Goal: Answer question/provide support: Share knowledge or assist other users

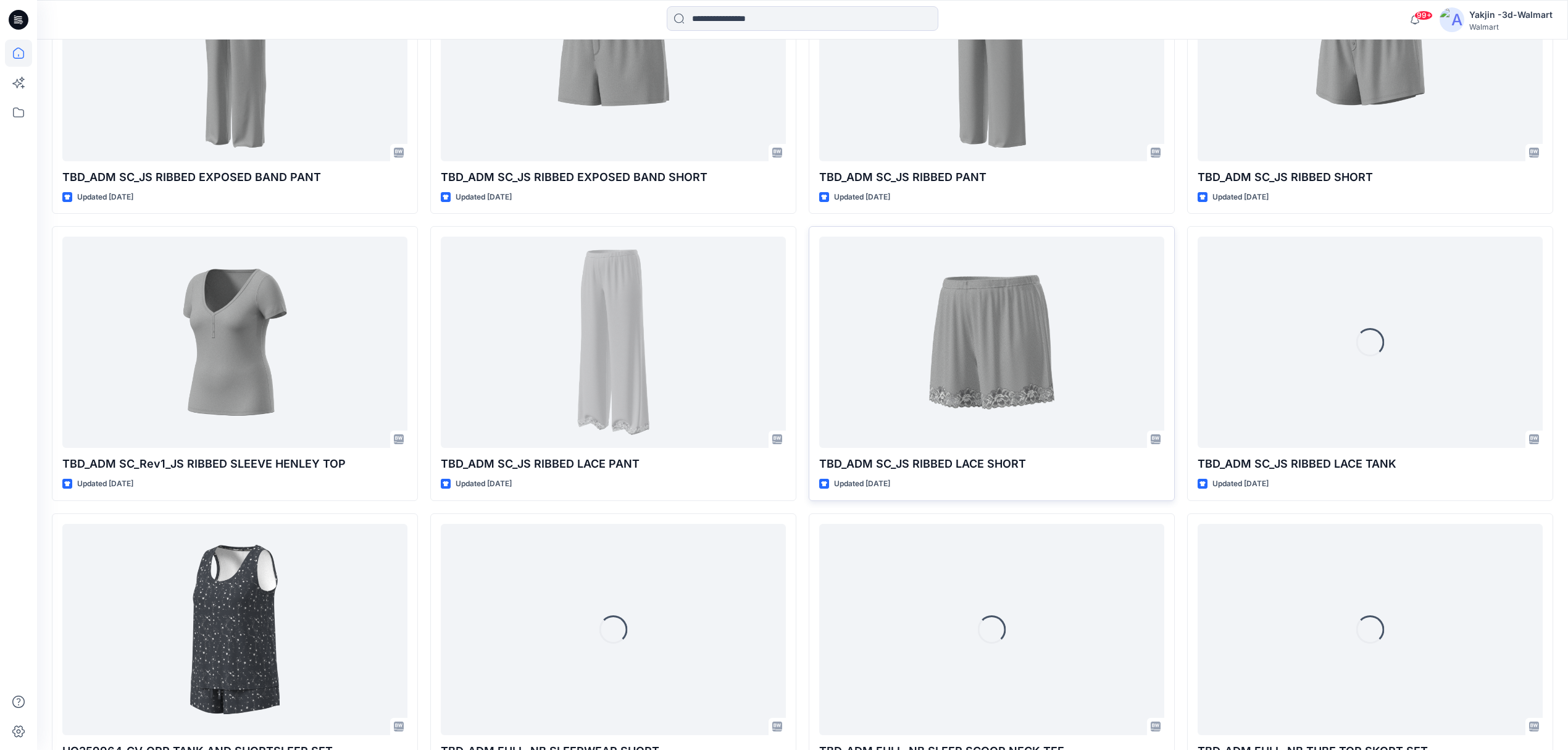
scroll to position [1113, 0]
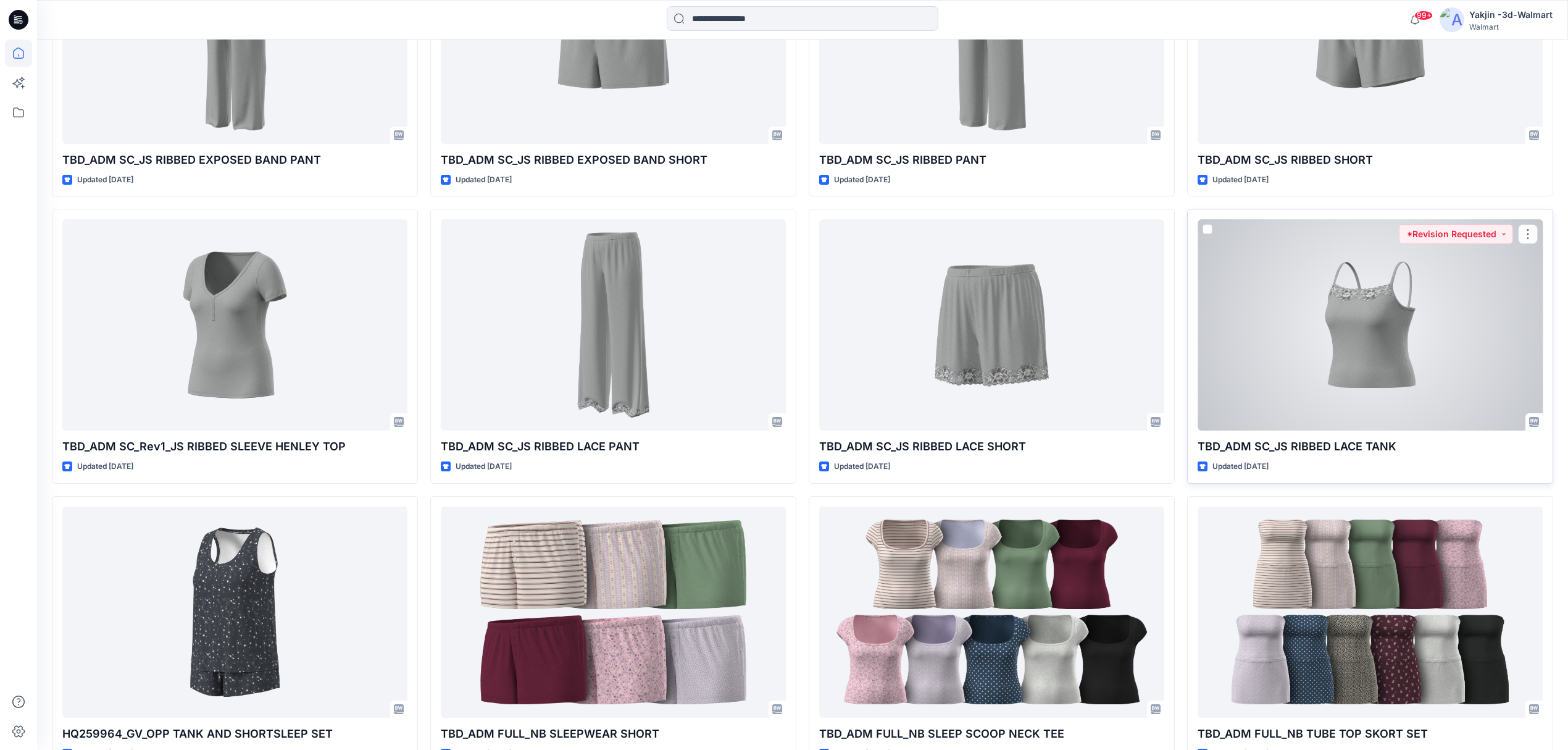
click at [1251, 342] on div at bounding box center [1370, 325] width 345 height 212
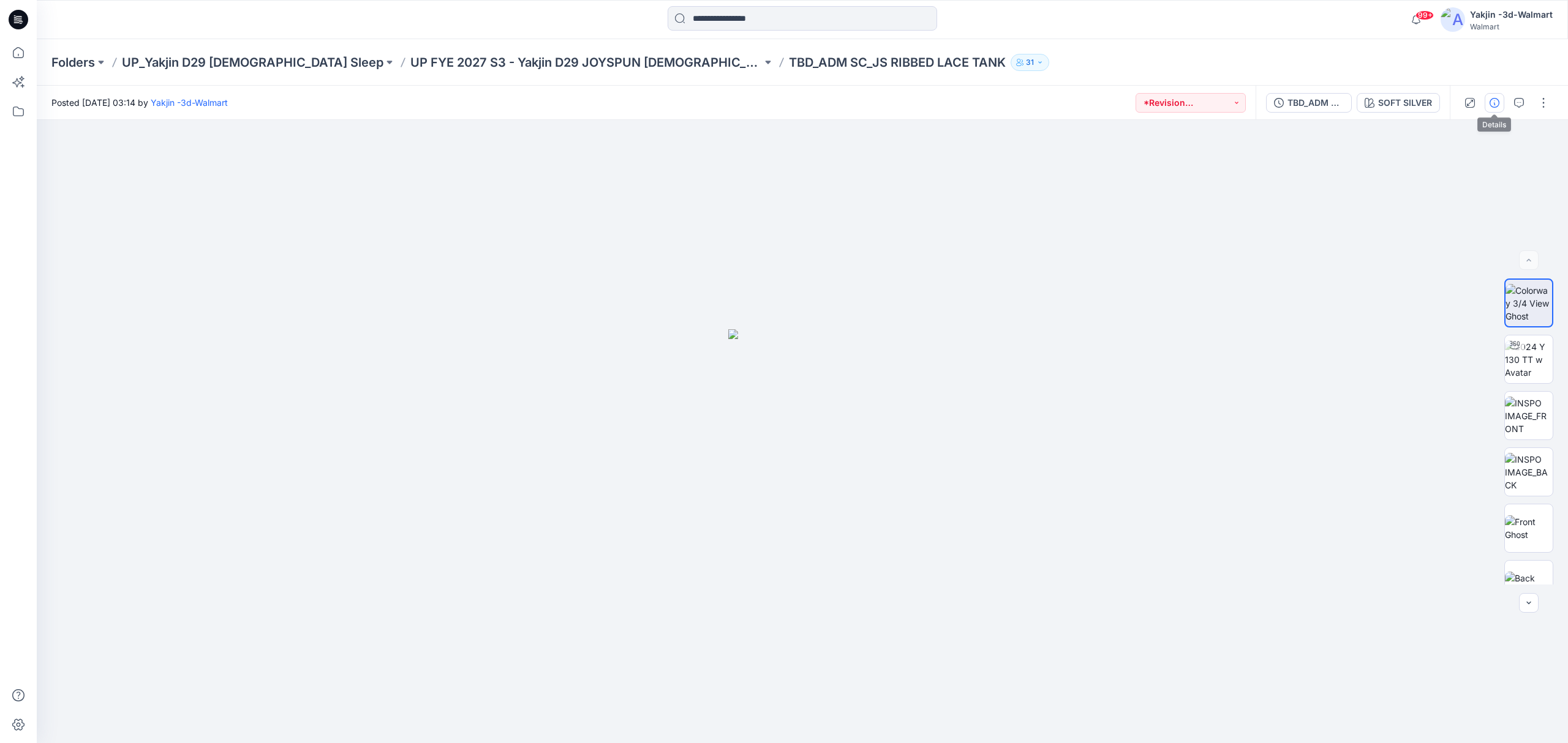
click at [1492, 103] on icon "button" at bounding box center [1494, 103] width 10 height 10
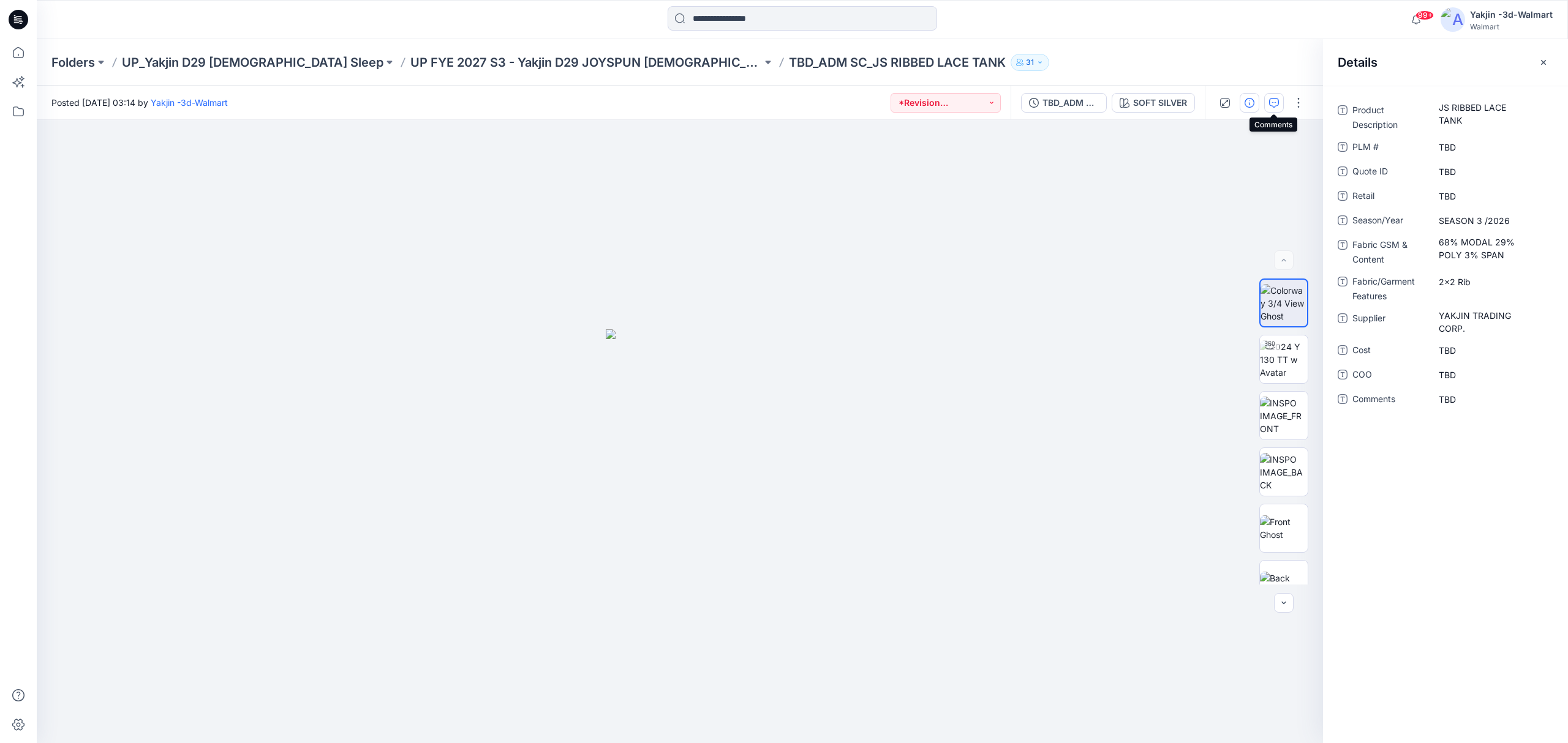
click at [1277, 103] on icon "button" at bounding box center [1274, 103] width 10 height 10
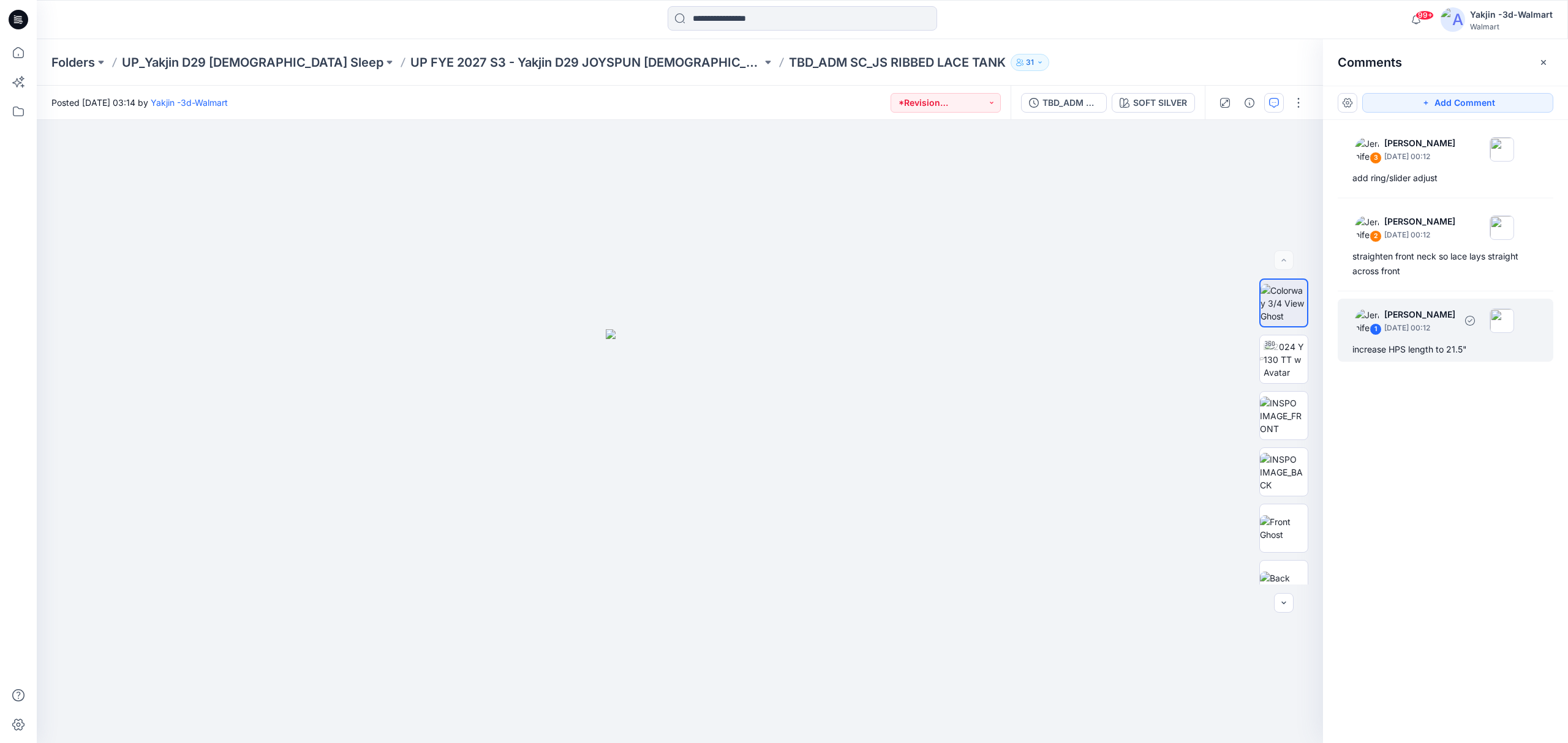
click at [1378, 328] on div "1" at bounding box center [1375, 329] width 12 height 12
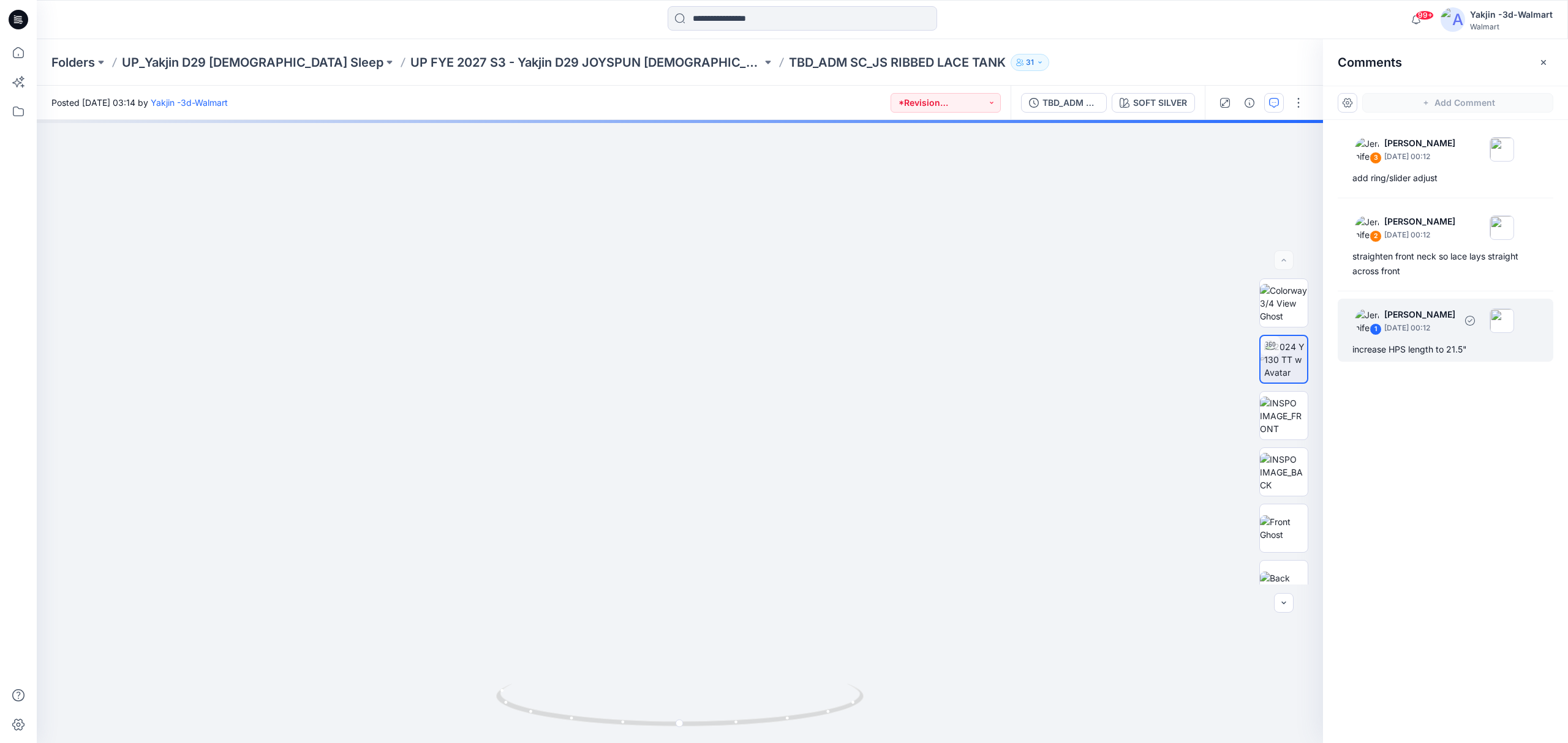
click at [1373, 331] on div "1" at bounding box center [1375, 329] width 12 height 12
click at [691, 454] on div "SOFT SILVER Loading... Material Properties Loading..." at bounding box center [680, 431] width 1286 height 623
click at [1274, 106] on icon "button" at bounding box center [1274, 103] width 10 height 10
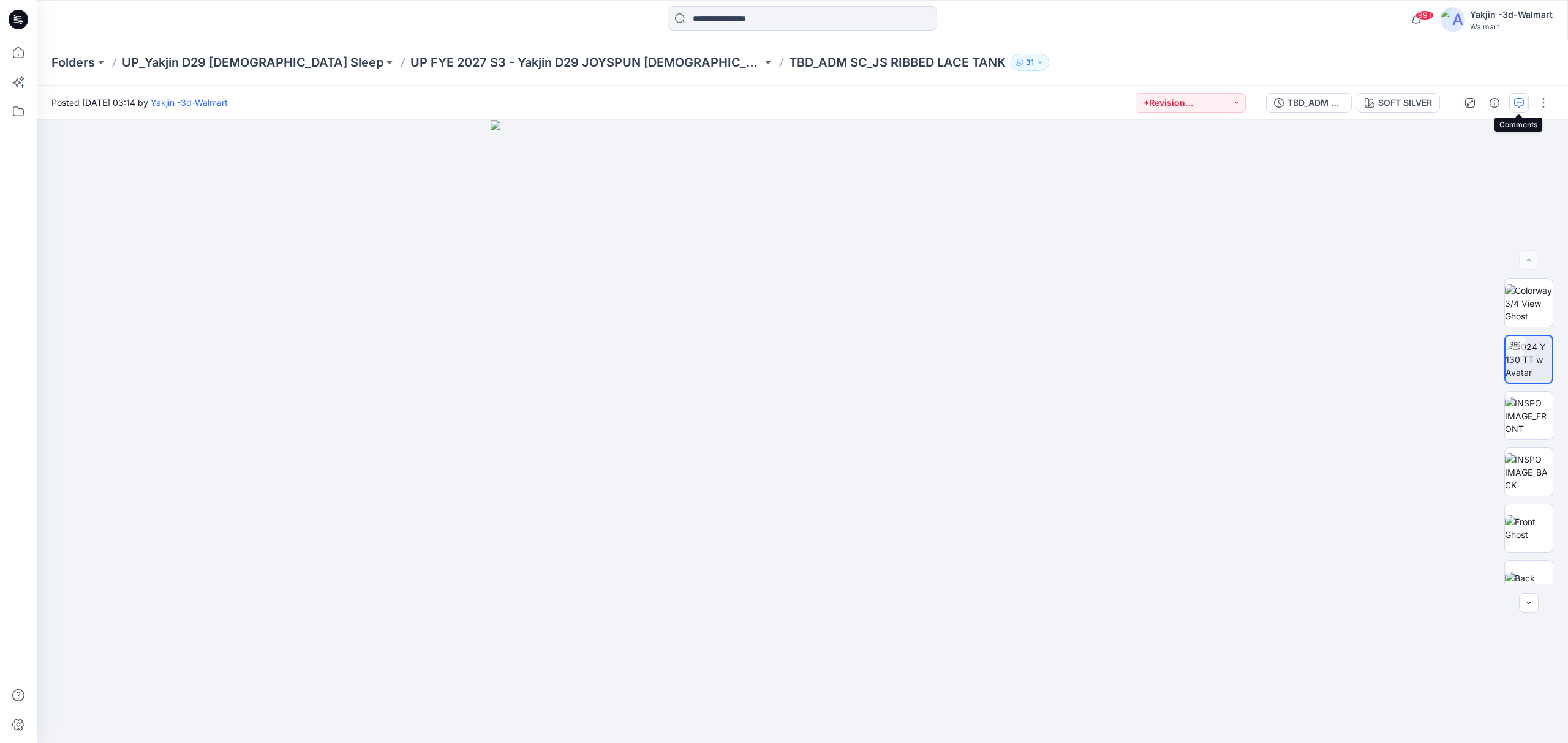
click at [1517, 104] on icon "button" at bounding box center [1518, 103] width 10 height 10
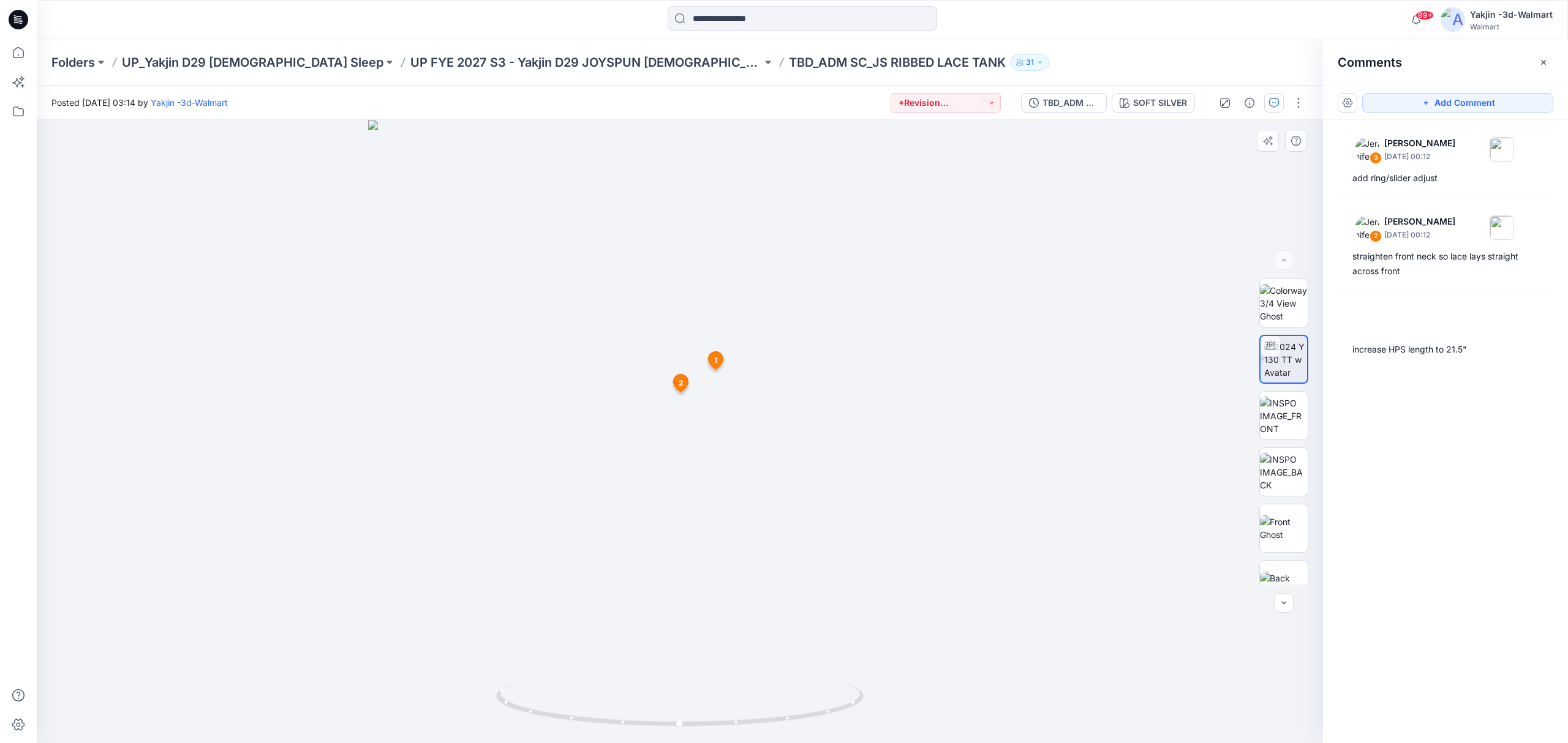
click at [712, 371] on icon at bounding box center [715, 363] width 20 height 23
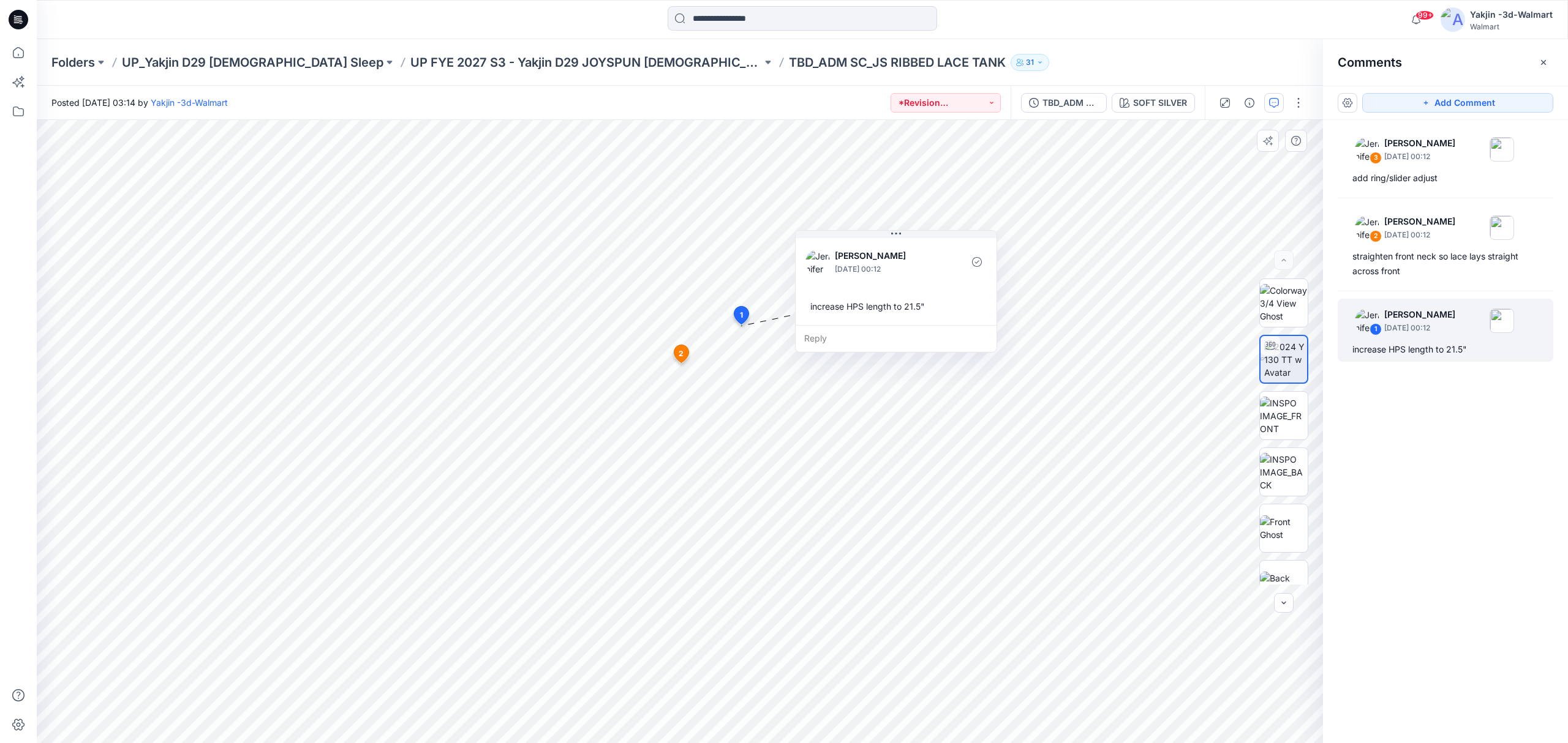
drag, startPoint x: 826, startPoint y: 351, endPoint x: 899, endPoint y: 251, distance: 123.8
click at [899, 251] on p "[PERSON_NAME]" at bounding box center [885, 256] width 100 height 15
drag, startPoint x: 1410, startPoint y: 270, endPoint x: 1345, endPoint y: 259, distance: 65.9
click at [1345, 259] on div "2 Jennifer Yerkes September 27, 2025 00:12 straighten front neck so lace lays s…" at bounding box center [1445, 244] width 216 height 78
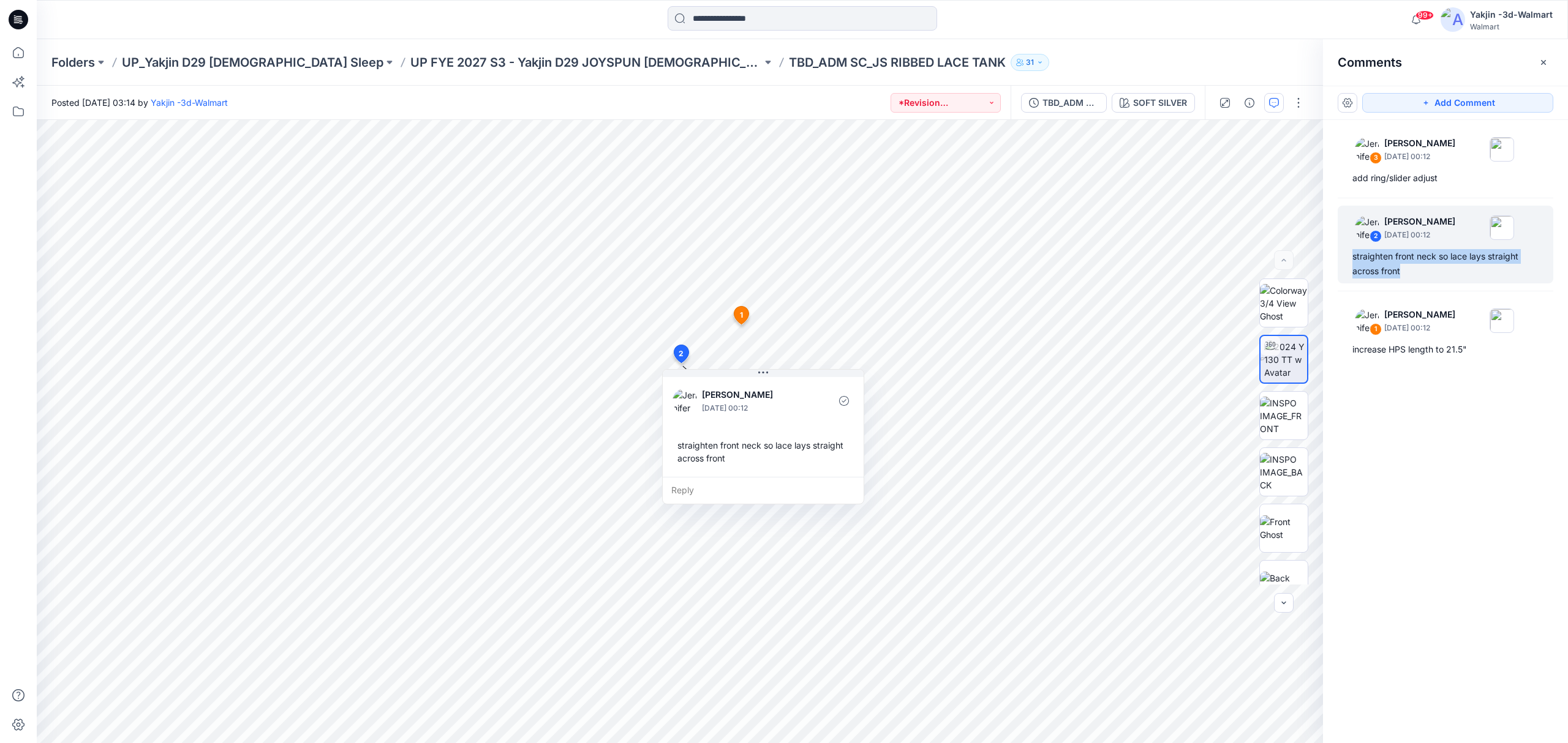
copy div "straighten front neck so lace lays straight across front"
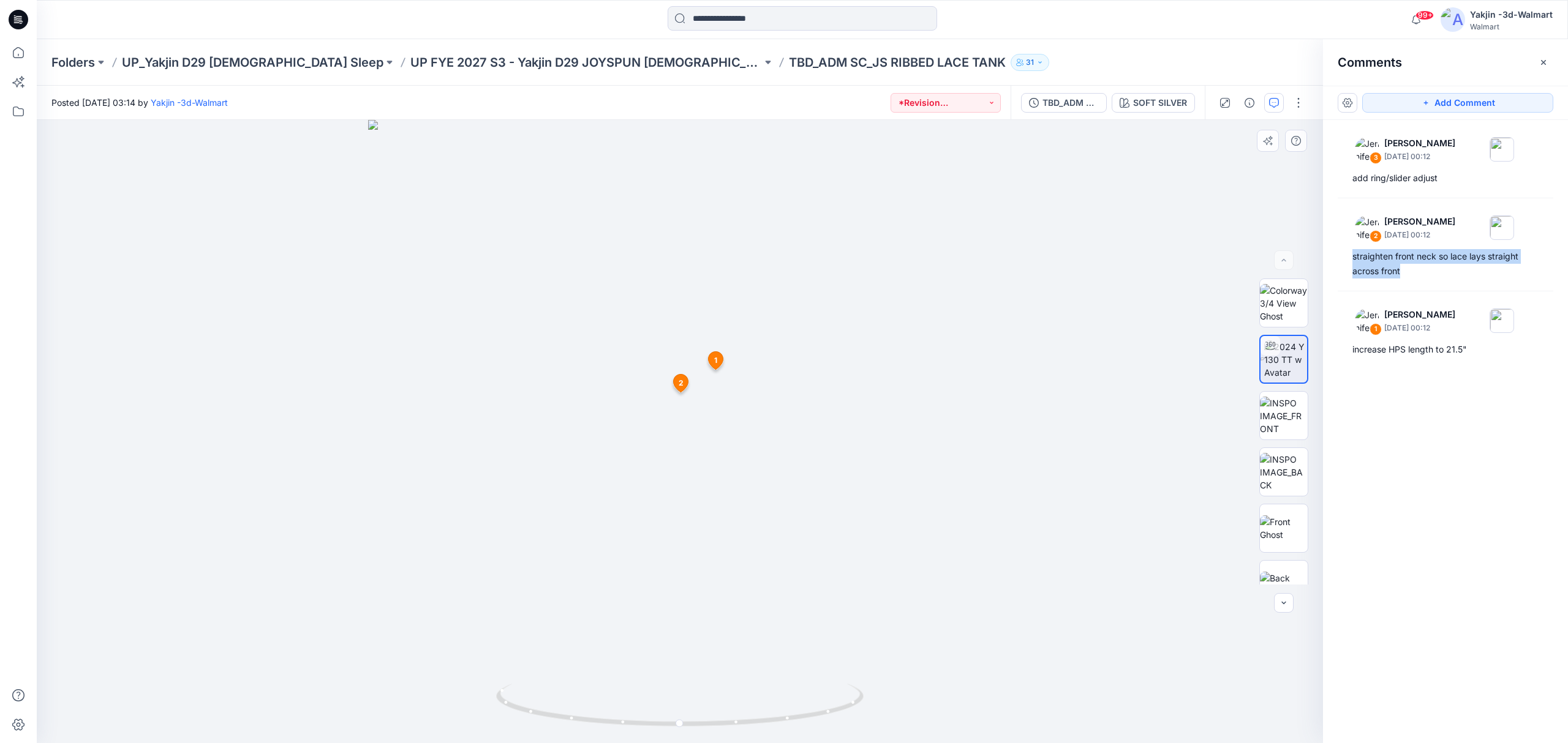
click at [904, 360] on img at bounding box center [680, 431] width 624 height 623
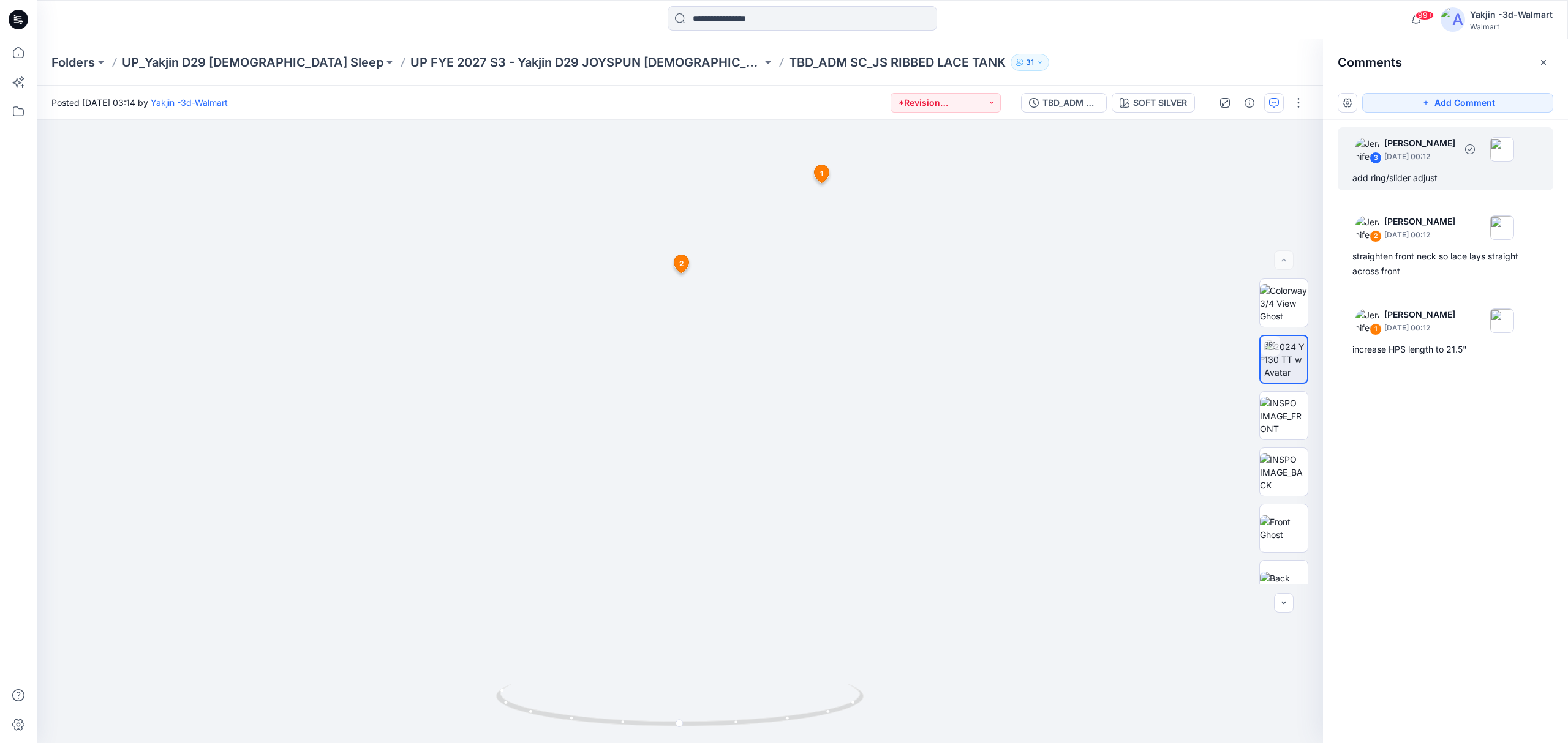
click at [1378, 155] on div "3" at bounding box center [1375, 158] width 12 height 12
click at [1361, 148] on img at bounding box center [1367, 149] width 25 height 25
click at [1365, 152] on img at bounding box center [1367, 149] width 25 height 25
click at [1364, 148] on img at bounding box center [1367, 149] width 25 height 25
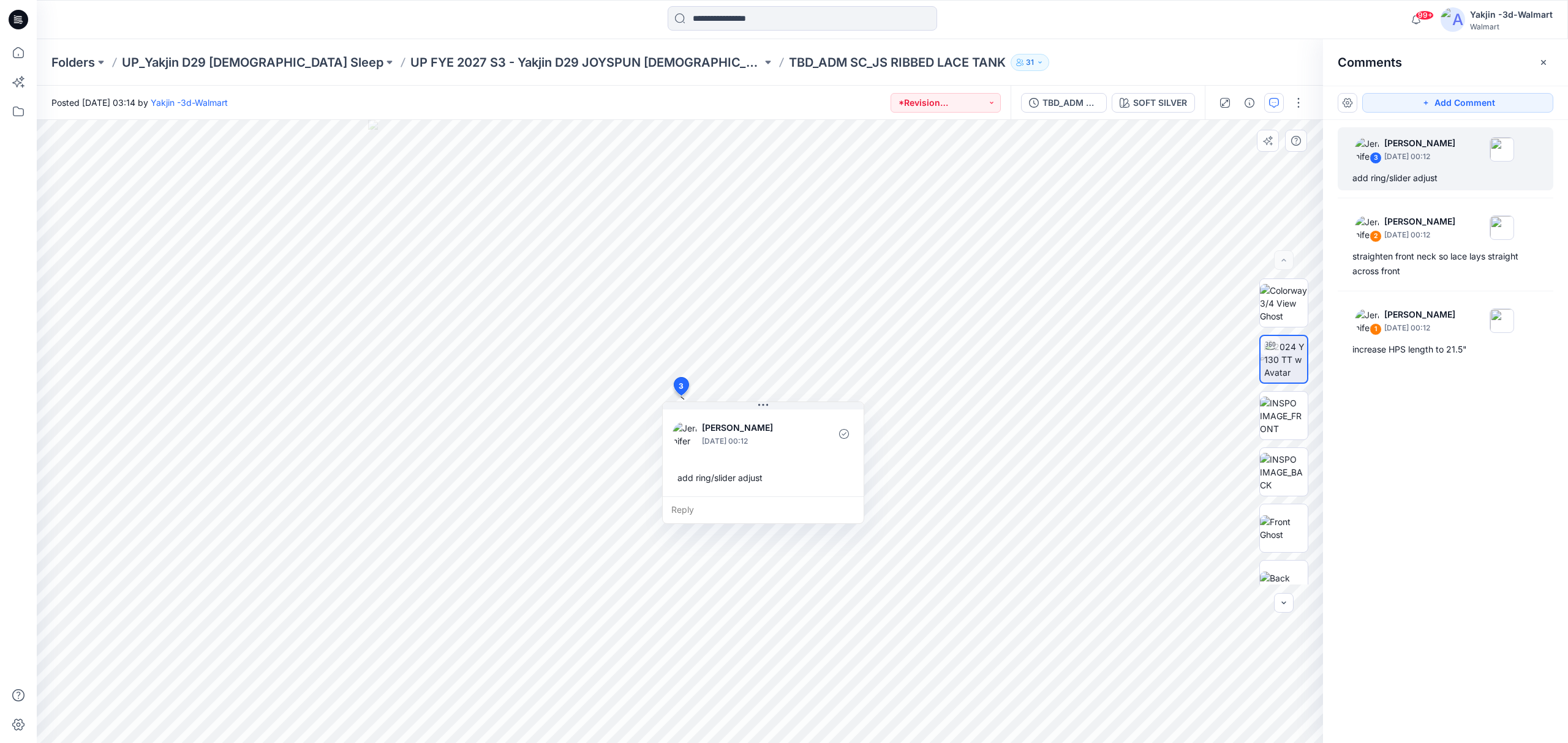
click at [716, 482] on div "add ring/slider adjust" at bounding box center [763, 478] width 181 height 22
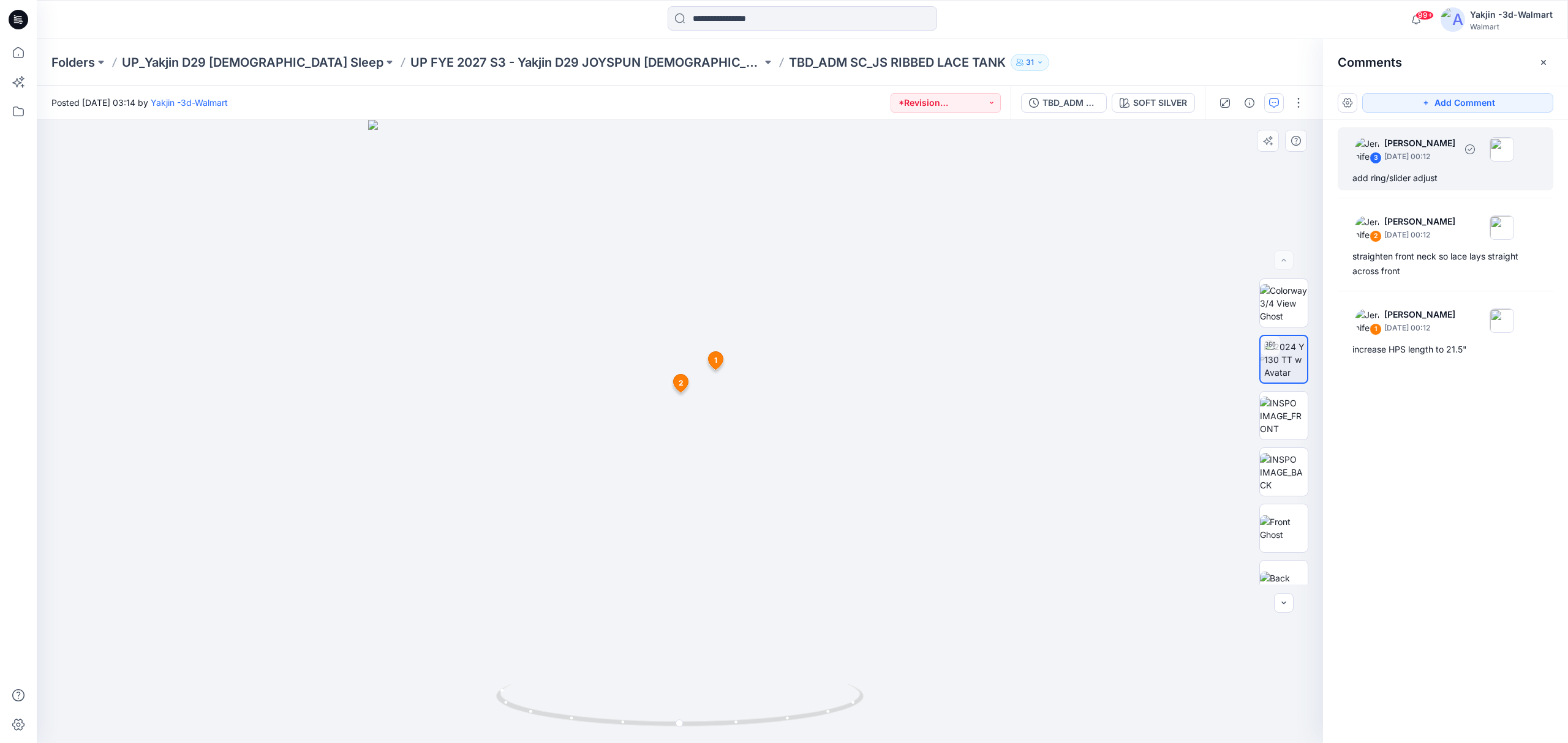
click at [1367, 155] on img at bounding box center [1367, 149] width 25 height 25
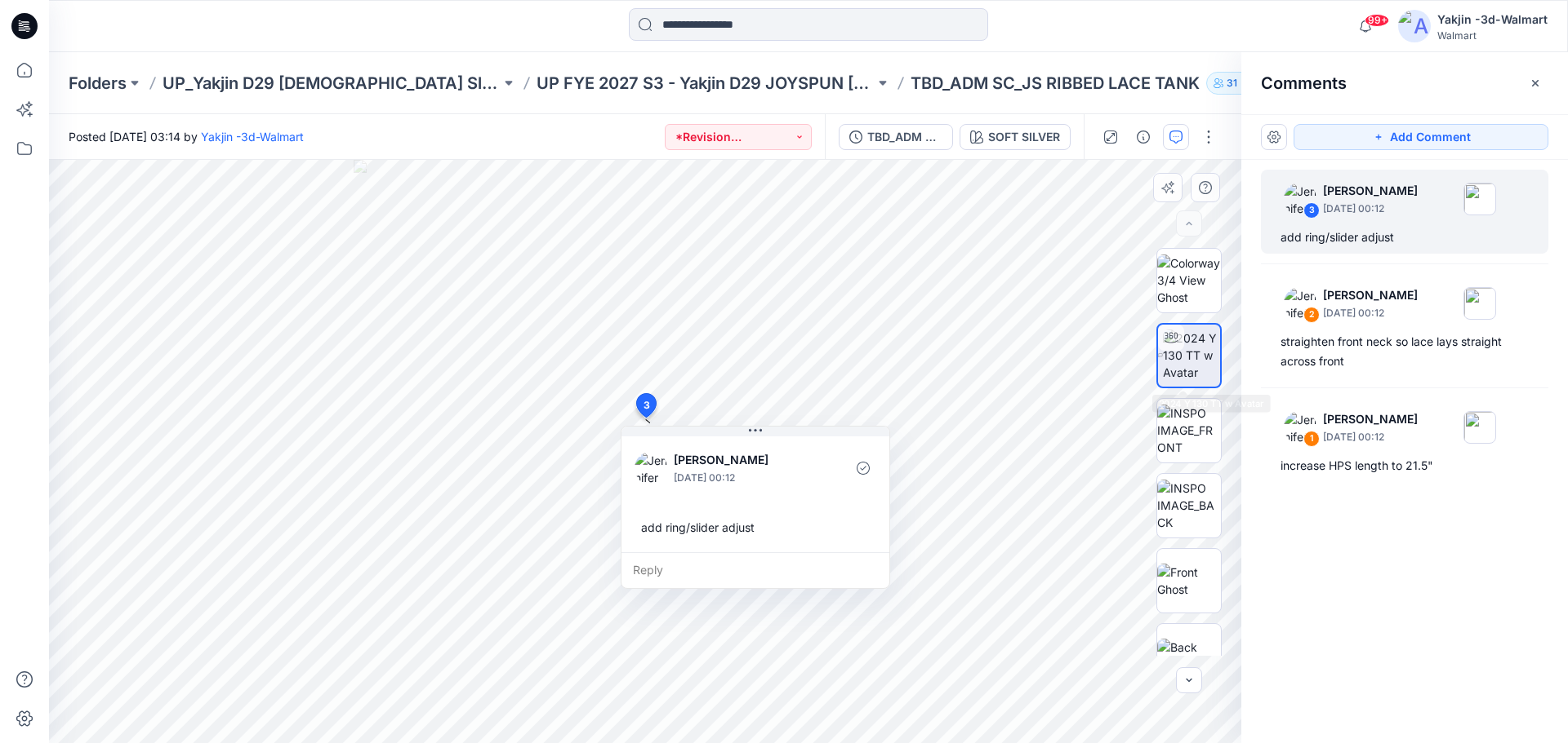
click at [1185, 351] on img at bounding box center [1191, 356] width 57 height 52
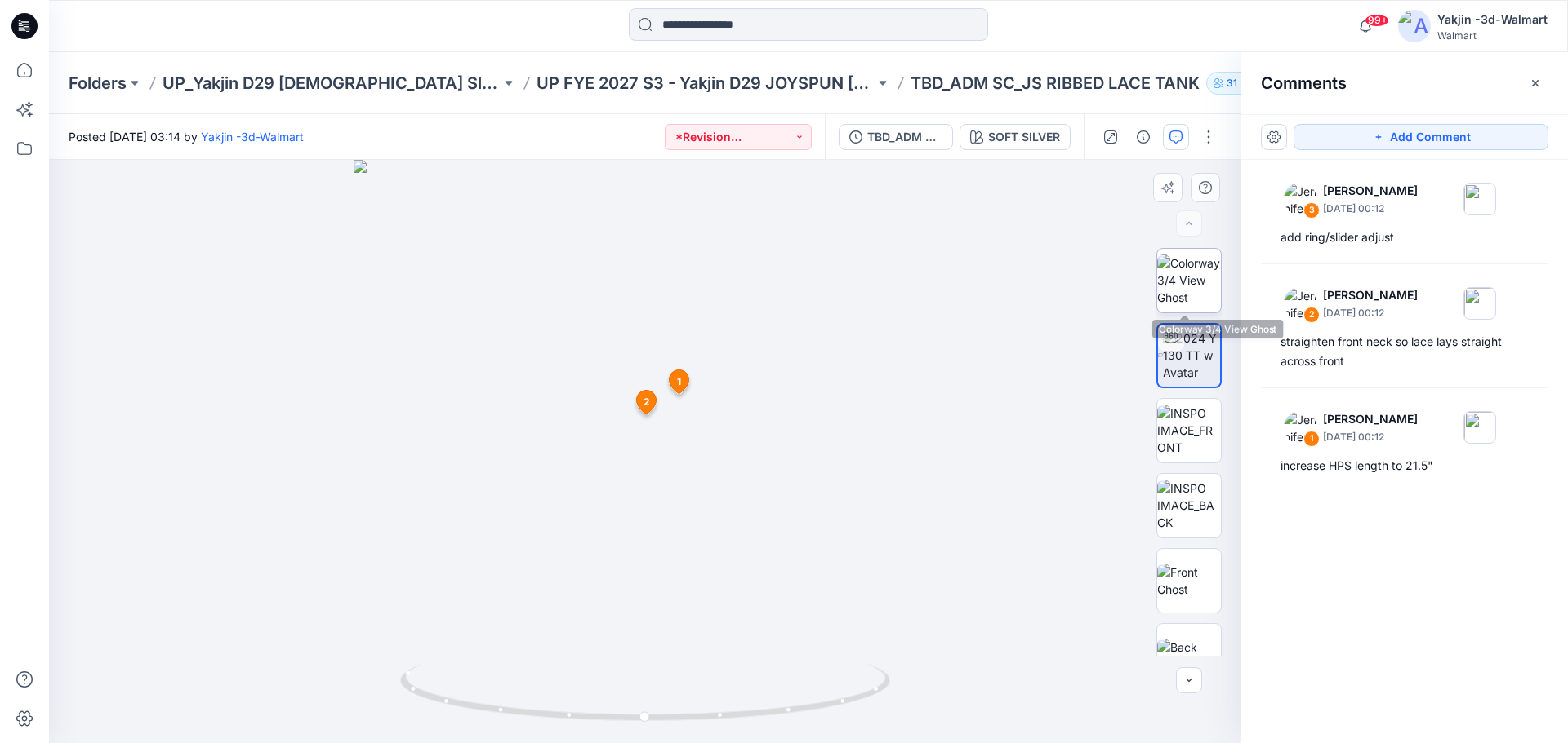
click at [1189, 280] on img at bounding box center [1188, 280] width 63 height 52
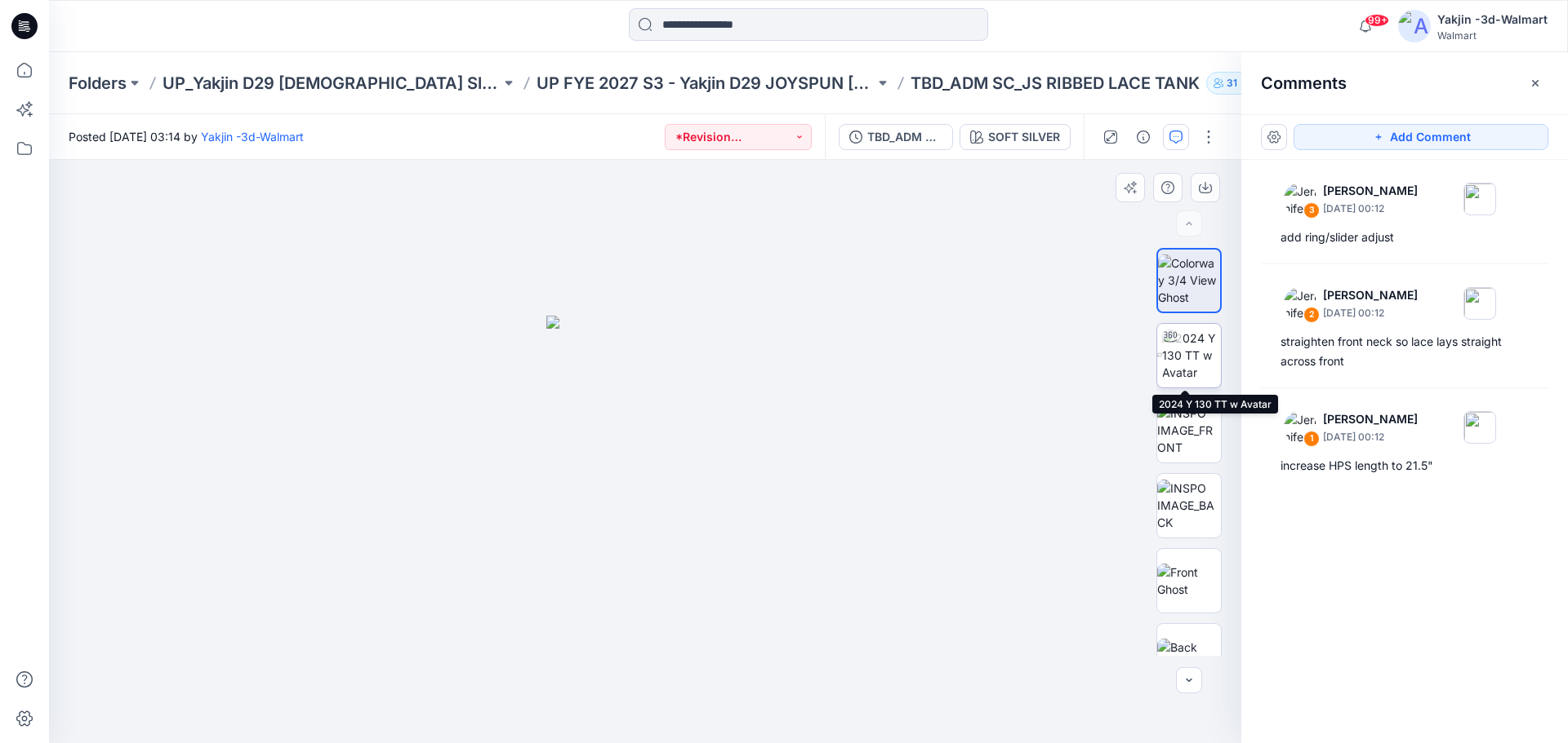
click at [1178, 361] on img at bounding box center [1190, 356] width 58 height 52
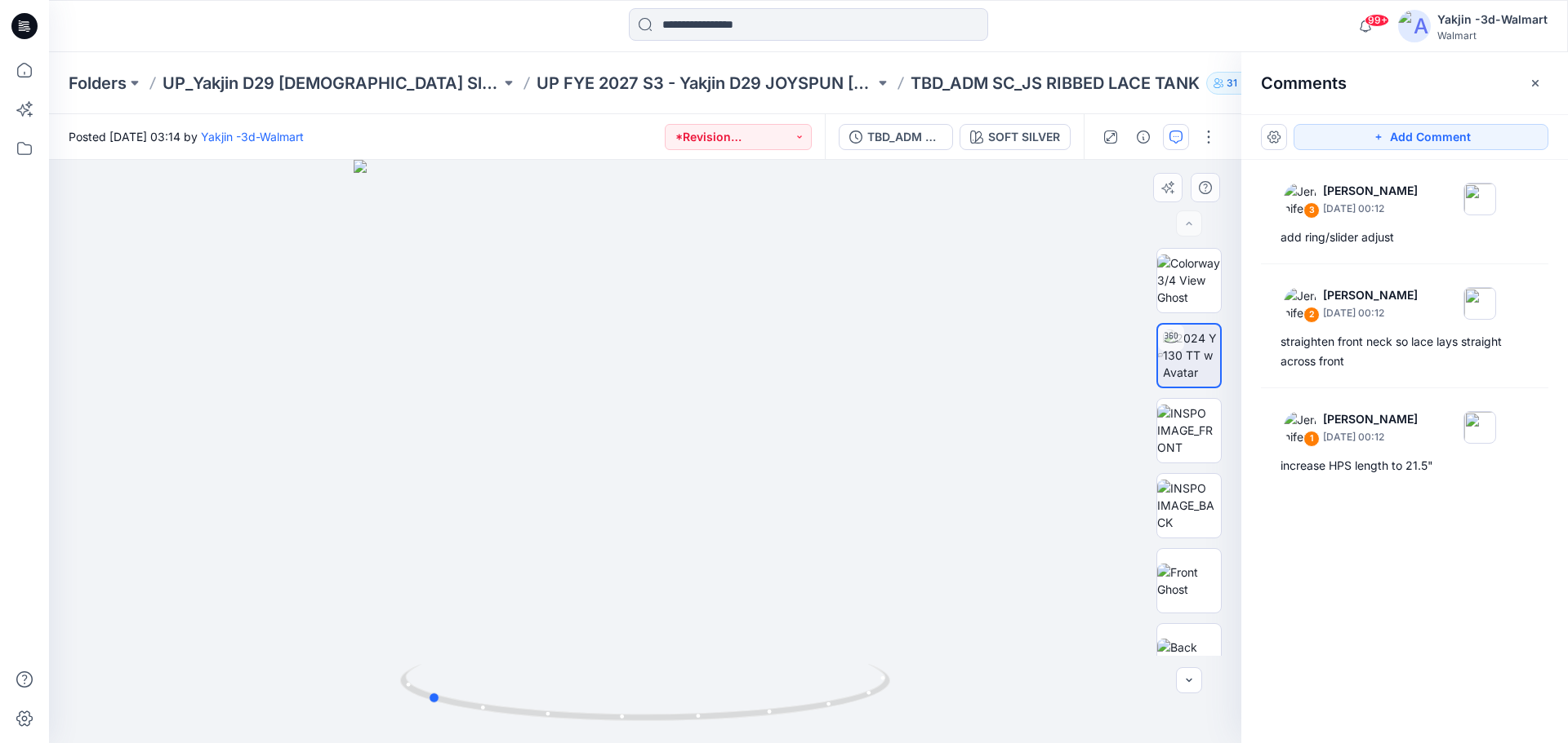
drag, startPoint x: 794, startPoint y: 421, endPoint x: 576, endPoint y: 447, distance: 219.5
click at [576, 447] on div at bounding box center [644, 451] width 1192 height 584
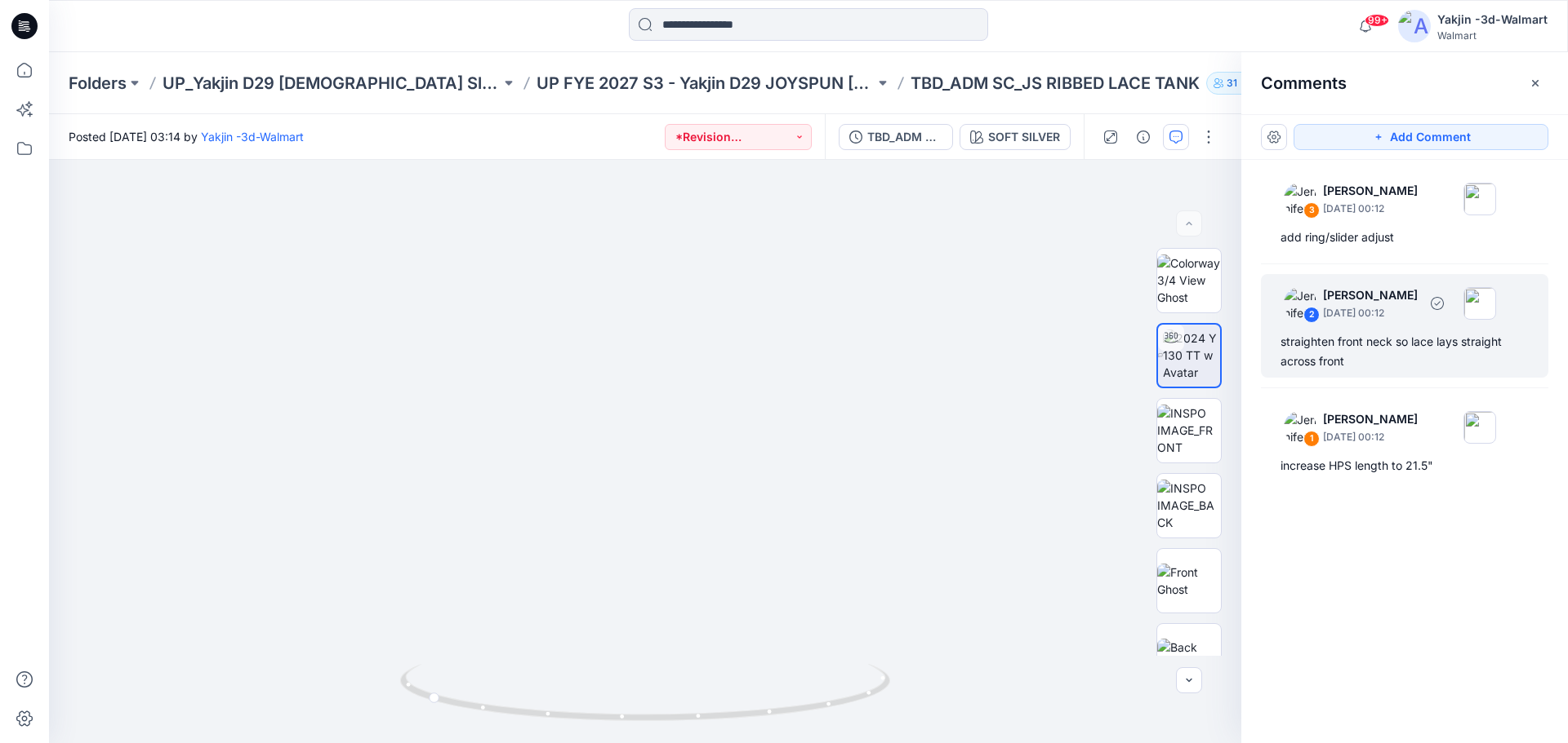
click at [1288, 318] on div "2" at bounding box center [1299, 303] width 33 height 33
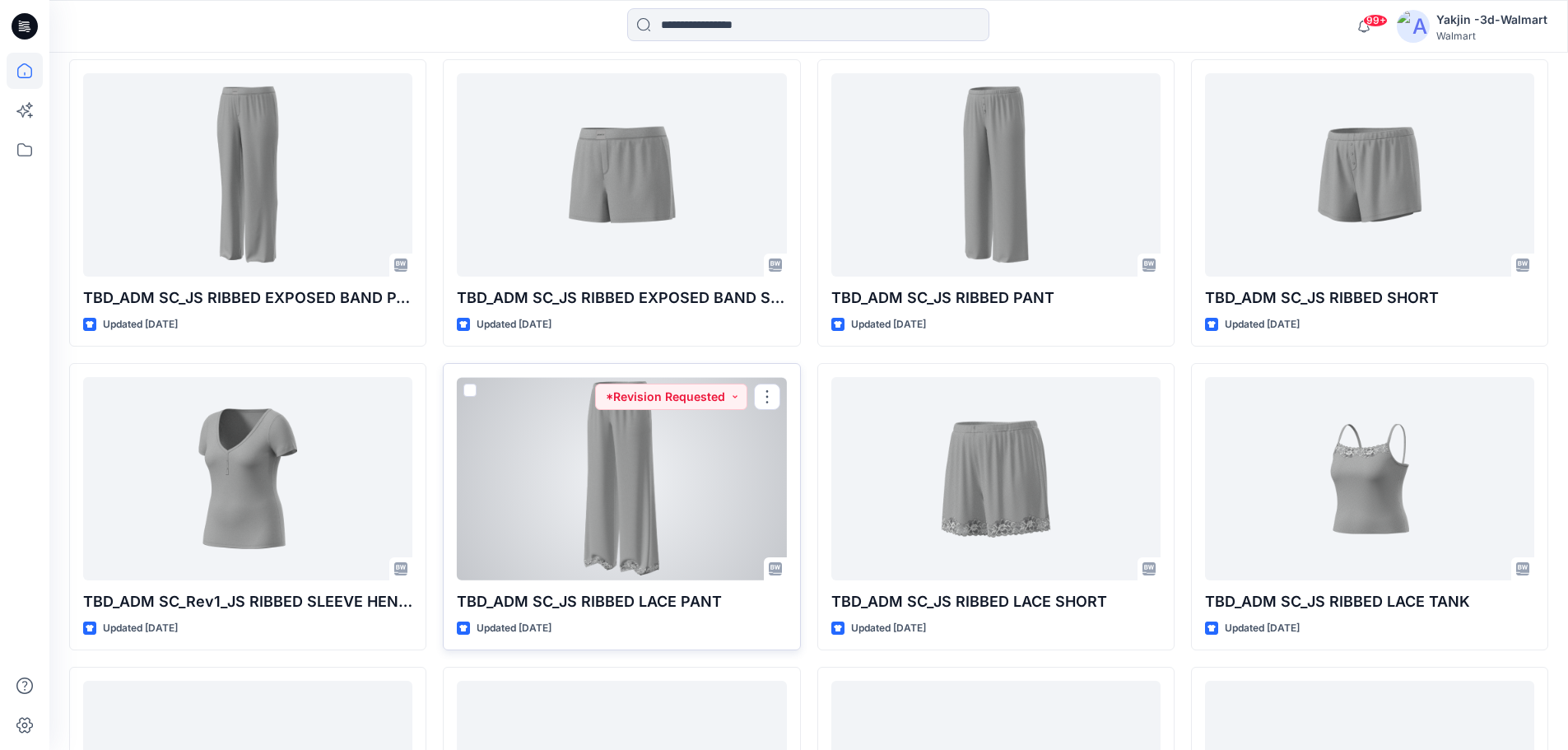
scroll to position [1077, 0]
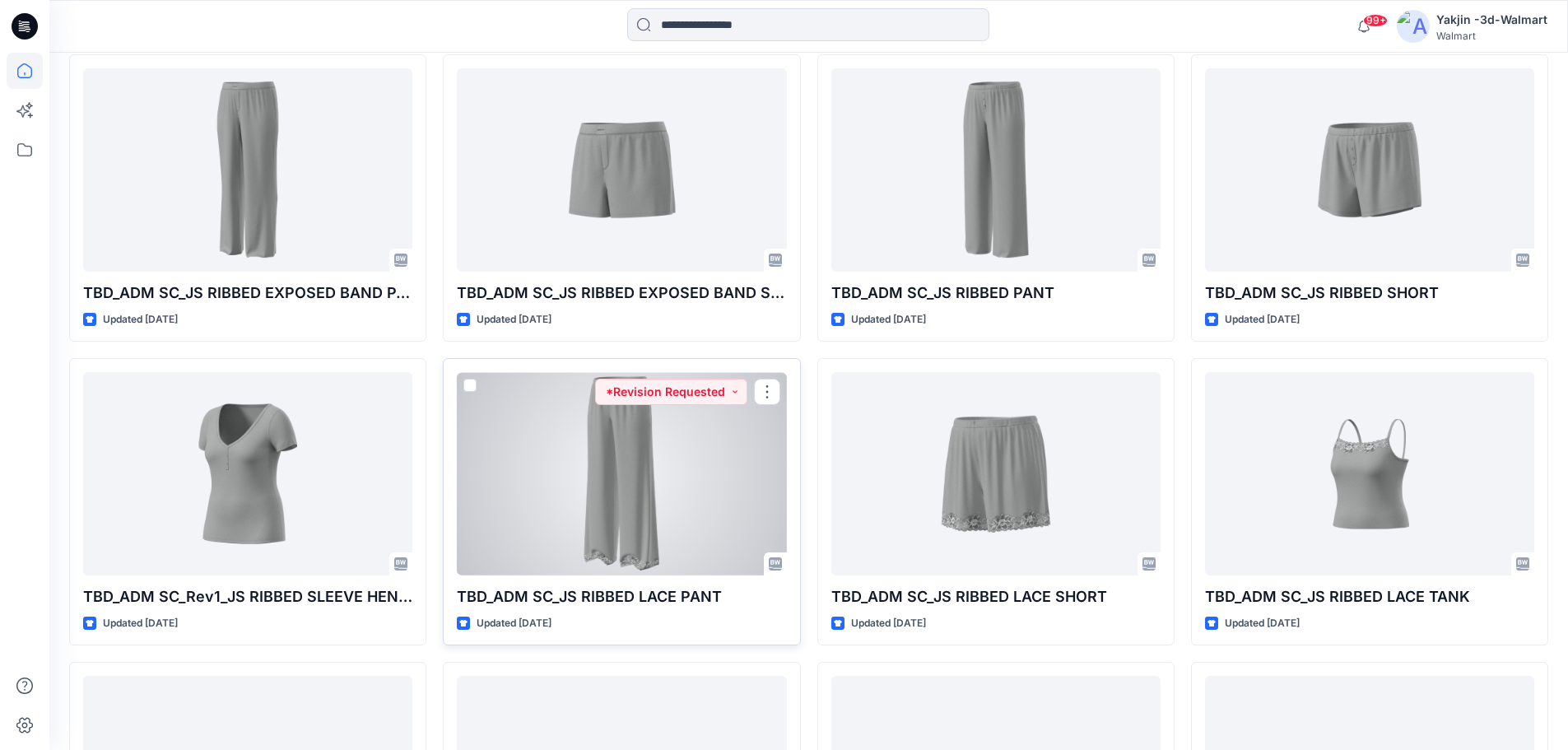
click at [549, 503] on div at bounding box center [622, 473] width 330 height 203
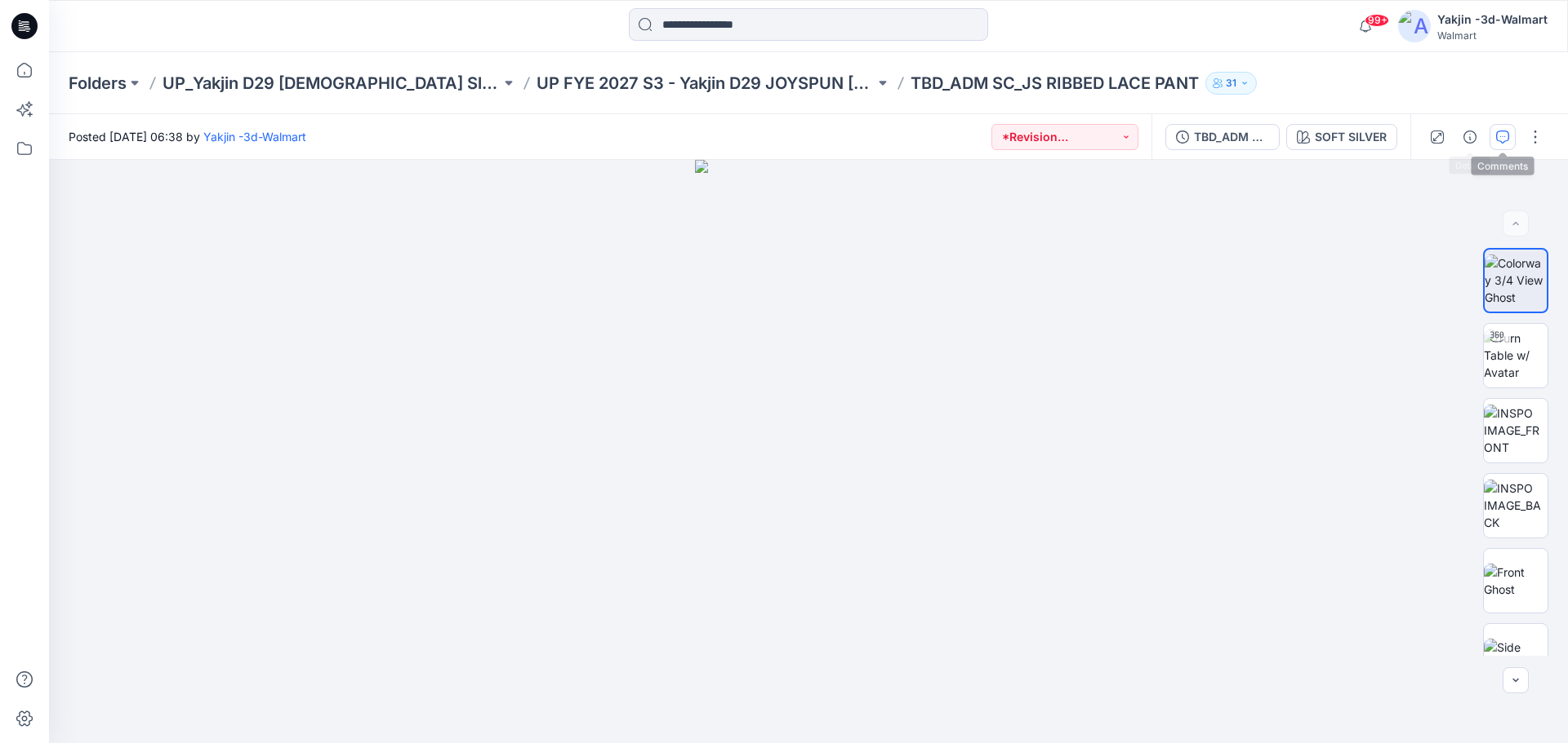
click at [1505, 131] on icon "button" at bounding box center [1502, 137] width 13 height 13
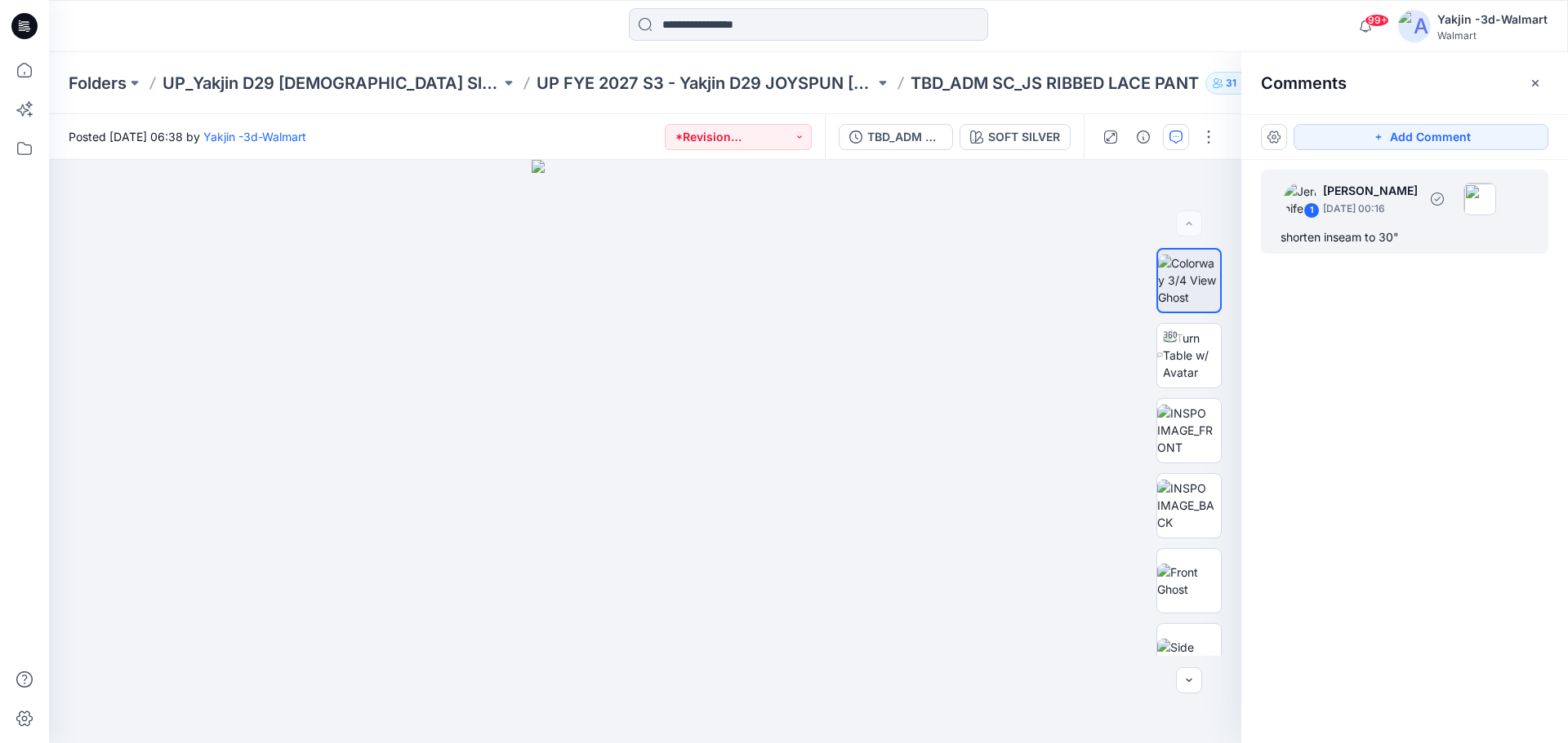
click at [1341, 241] on div "shorten inseam to 30"" at bounding box center [1404, 238] width 248 height 20
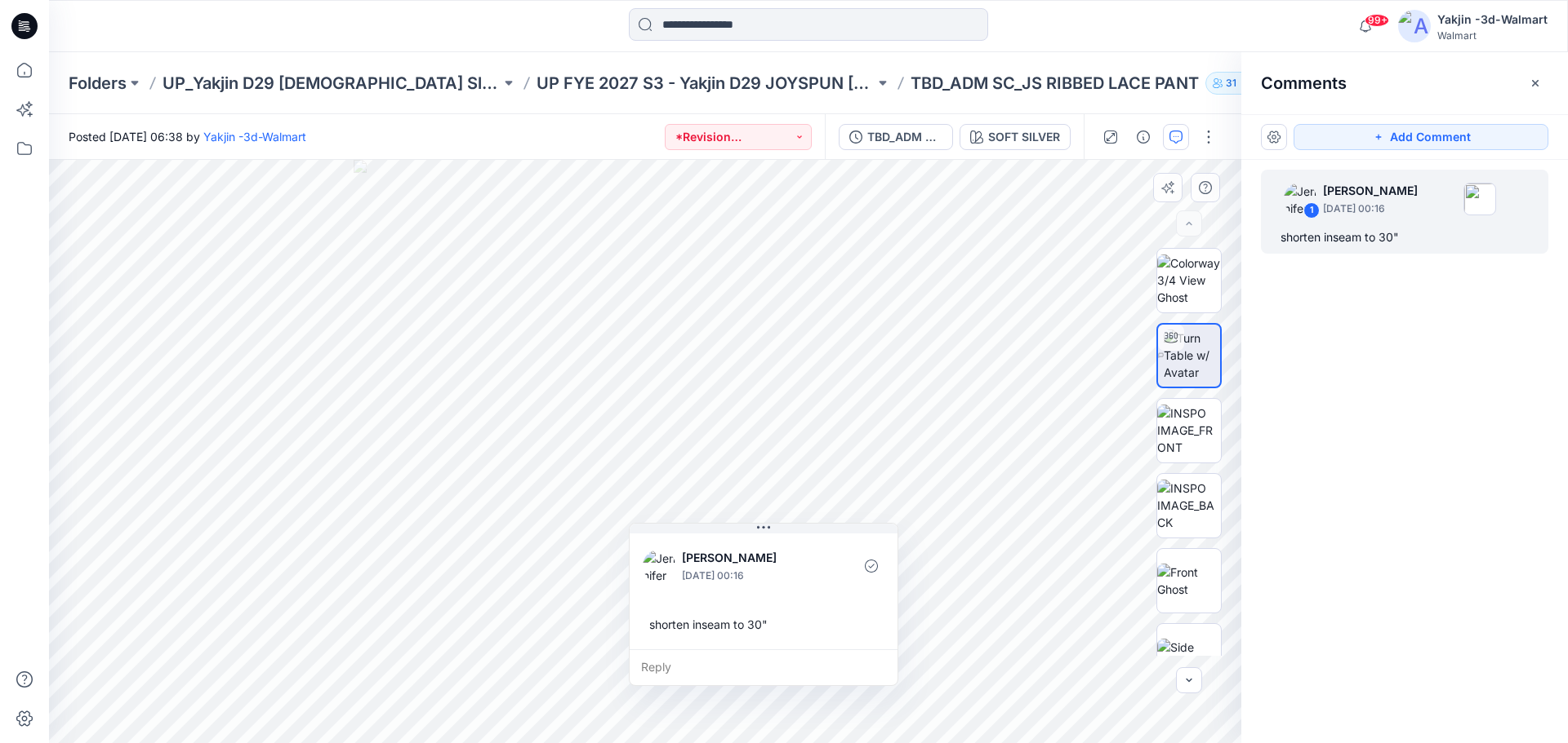
click at [808, 616] on div "shorten inseam to 30"" at bounding box center [763, 624] width 242 height 30
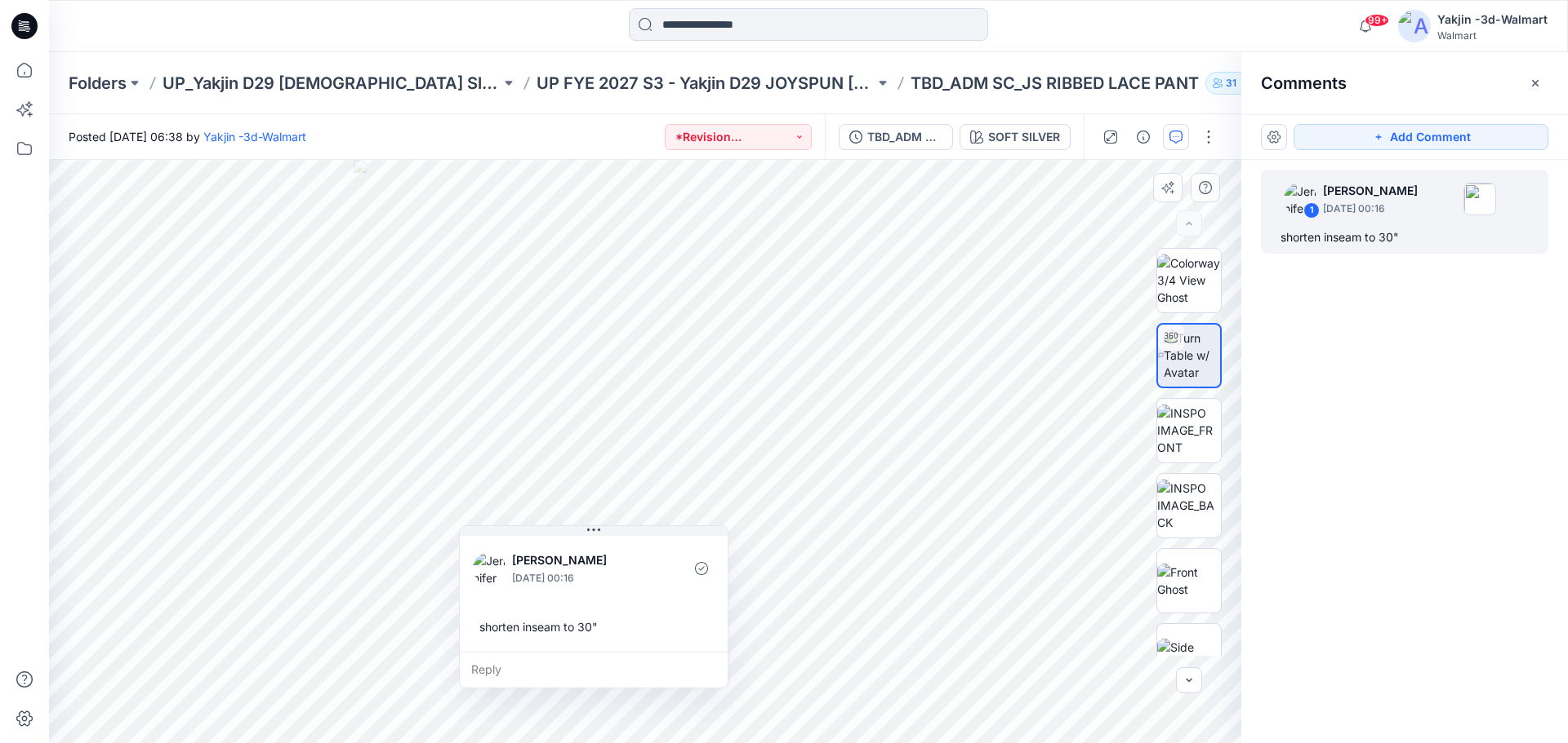
drag, startPoint x: 801, startPoint y: 627, endPoint x: 631, endPoint y: 631, distance: 170.0
click at [631, 631] on div "shorten inseam to 30"" at bounding box center [594, 627] width 242 height 30
click at [500, 631] on div "shorten inseam to 30"" at bounding box center [594, 628] width 242 height 30
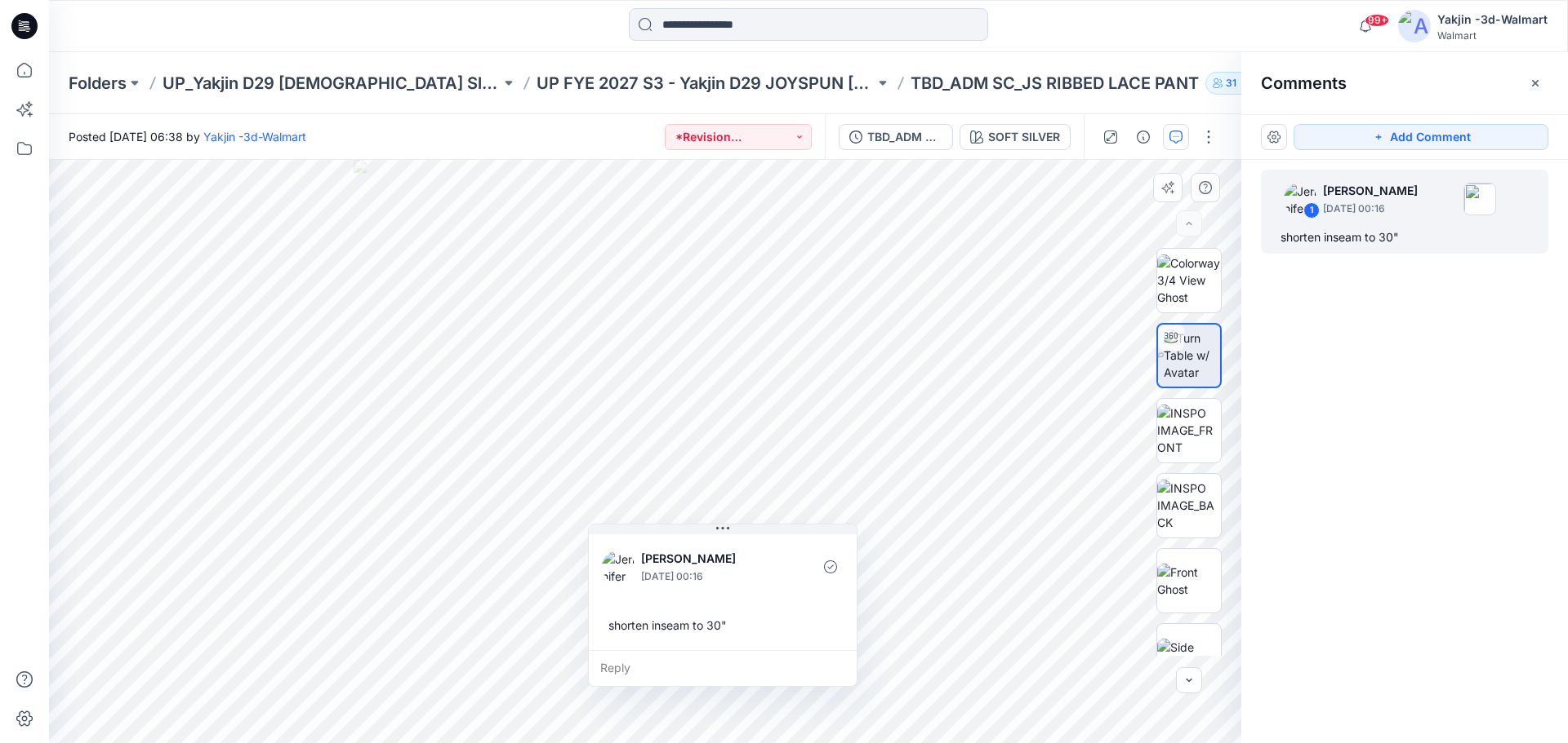
drag, startPoint x: 480, startPoint y: 628, endPoint x: 610, endPoint y: 625, distance: 130.0
click at [610, 625] on div "shorten inseam to 30"" at bounding box center [723, 625] width 242 height 30
click at [615, 625] on div "shorten inseam to 30"" at bounding box center [724, 624] width 242 height 30
click at [724, 626] on div "shorten inseam to 30"" at bounding box center [724, 624] width 242 height 30
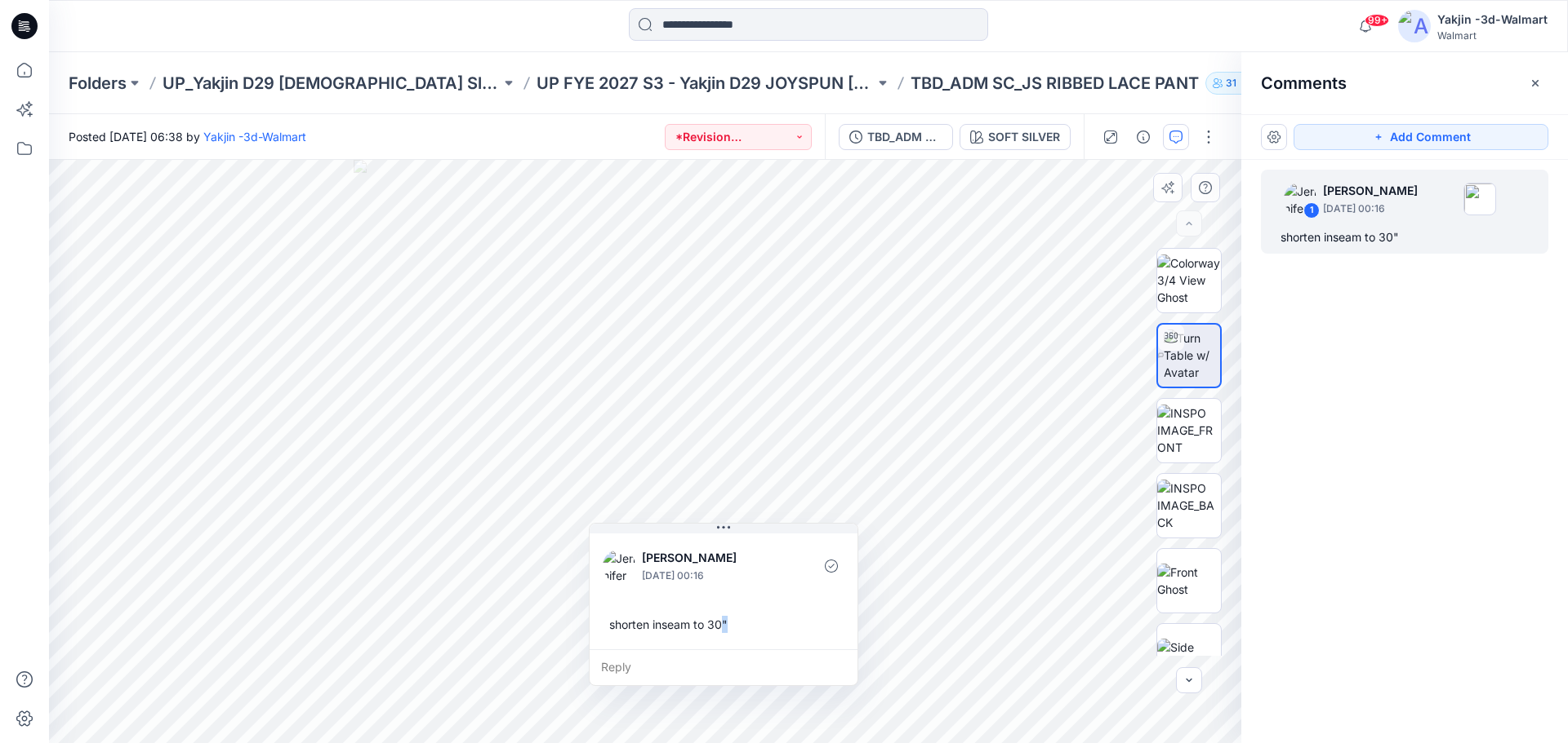
click at [731, 625] on div "shorten inseam to 30"" at bounding box center [724, 624] width 242 height 30
click at [722, 627] on div "shorten inseam to 30"" at bounding box center [724, 624] width 242 height 30
click at [655, 626] on div "shorten inseam to 30"" at bounding box center [724, 624] width 242 height 30
drag, startPoint x: 611, startPoint y: 623, endPoint x: 660, endPoint y: 622, distance: 49.0
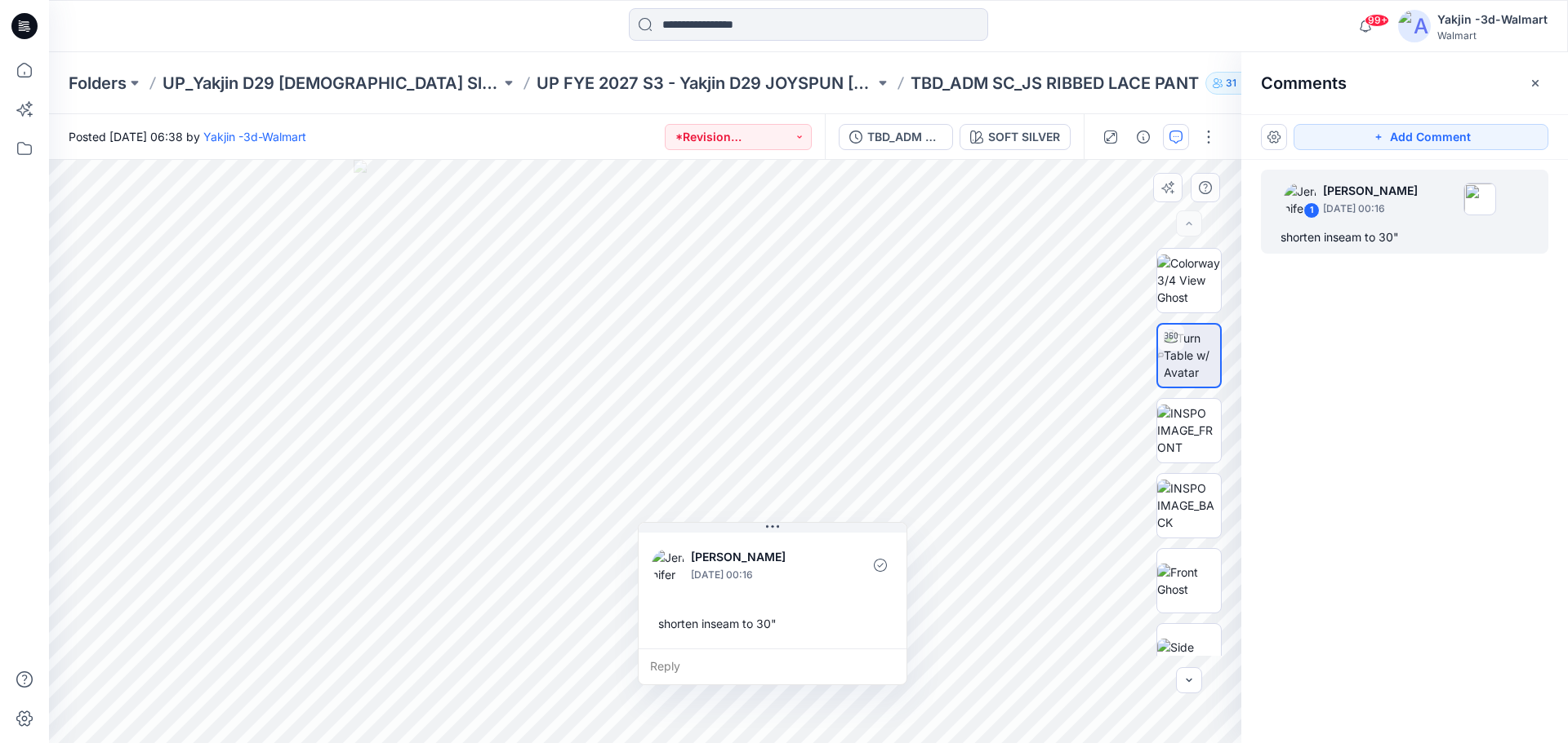
click at [660, 622] on div "shorten inseam to 30"" at bounding box center [772, 624] width 242 height 30
click at [665, 623] on div "shorten inseam to 30"" at bounding box center [772, 624] width 242 height 30
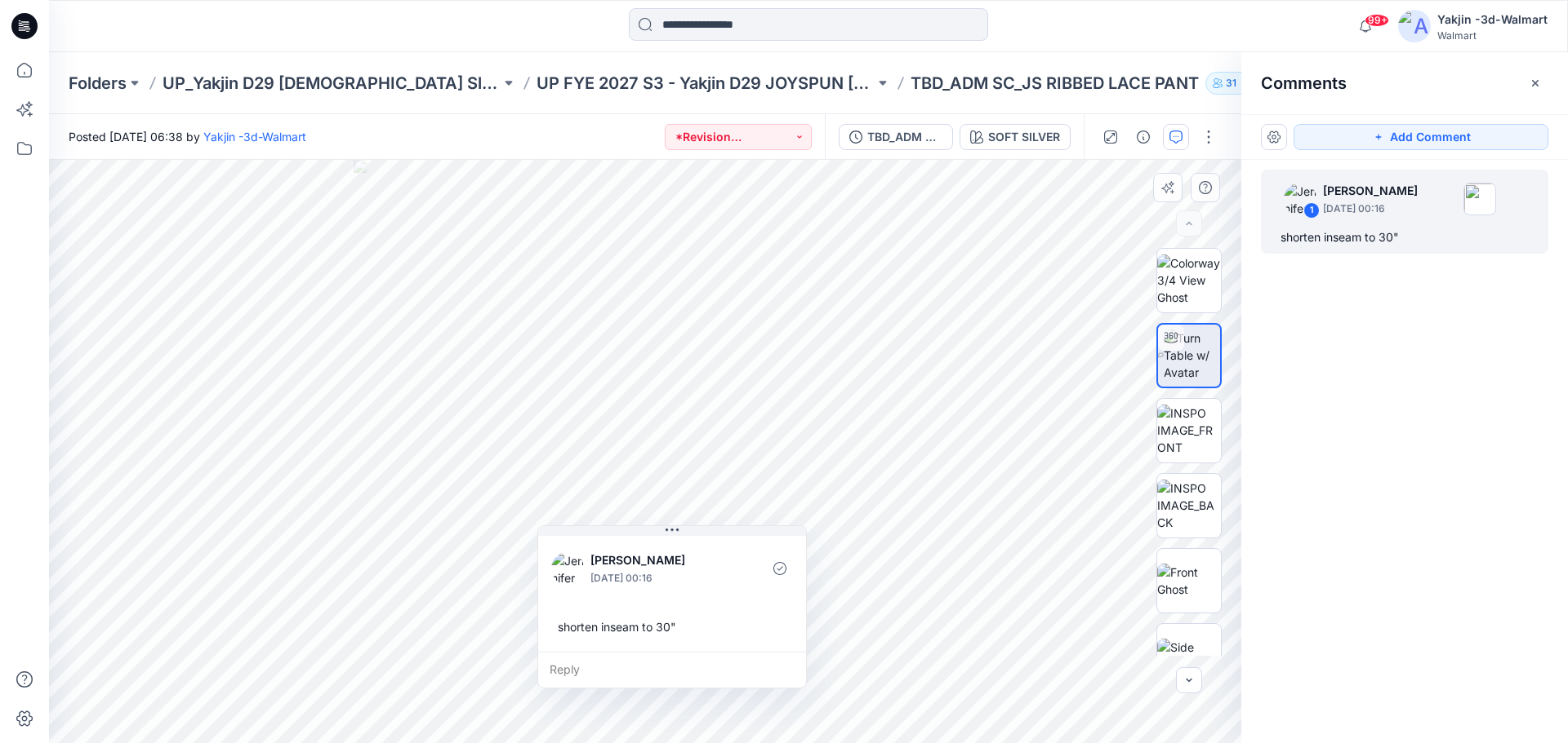
drag, startPoint x: 756, startPoint y: 623, endPoint x: 655, endPoint y: 626, distance: 101.0
click at [655, 626] on div "shorten inseam to 30"" at bounding box center [672, 627] width 242 height 30
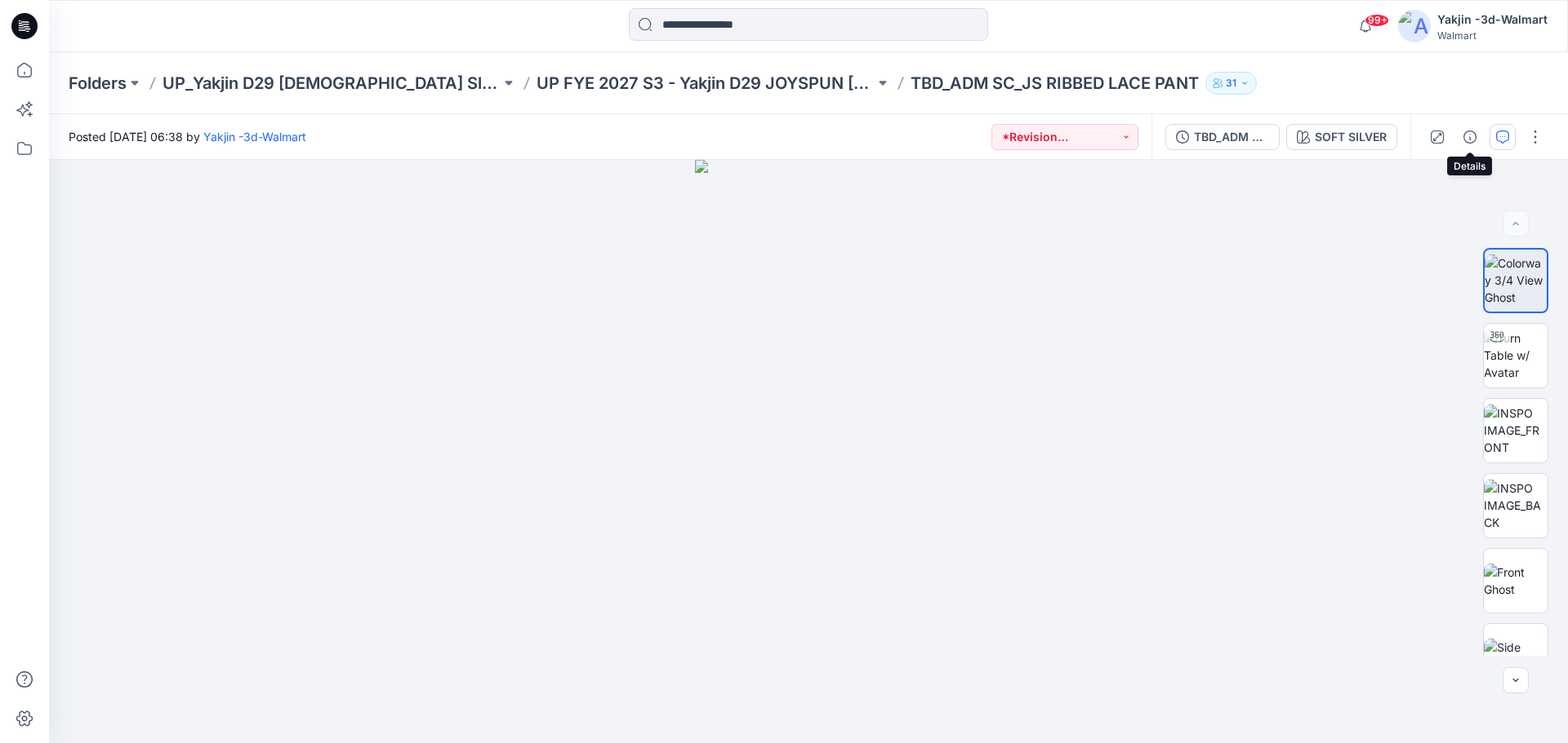
click at [1500, 140] on icon "button" at bounding box center [1502, 137] width 13 height 13
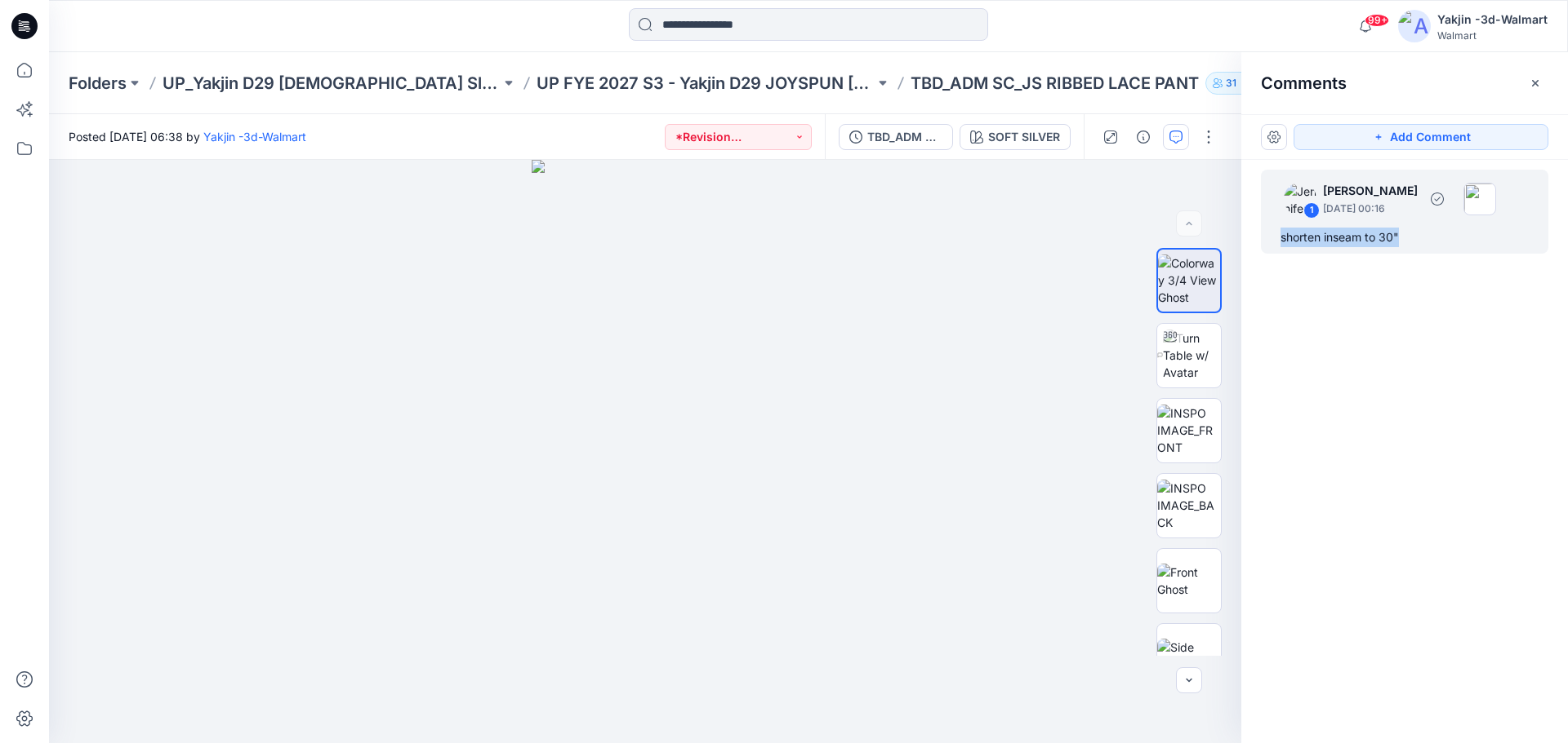
drag, startPoint x: 1420, startPoint y: 238, endPoint x: 1269, endPoint y: 247, distance: 151.3
click at [1269, 247] on div "1 [PERSON_NAME] [DATE] 00:16 shorten inseam to 30"" at bounding box center [1404, 211] width 287 height 84
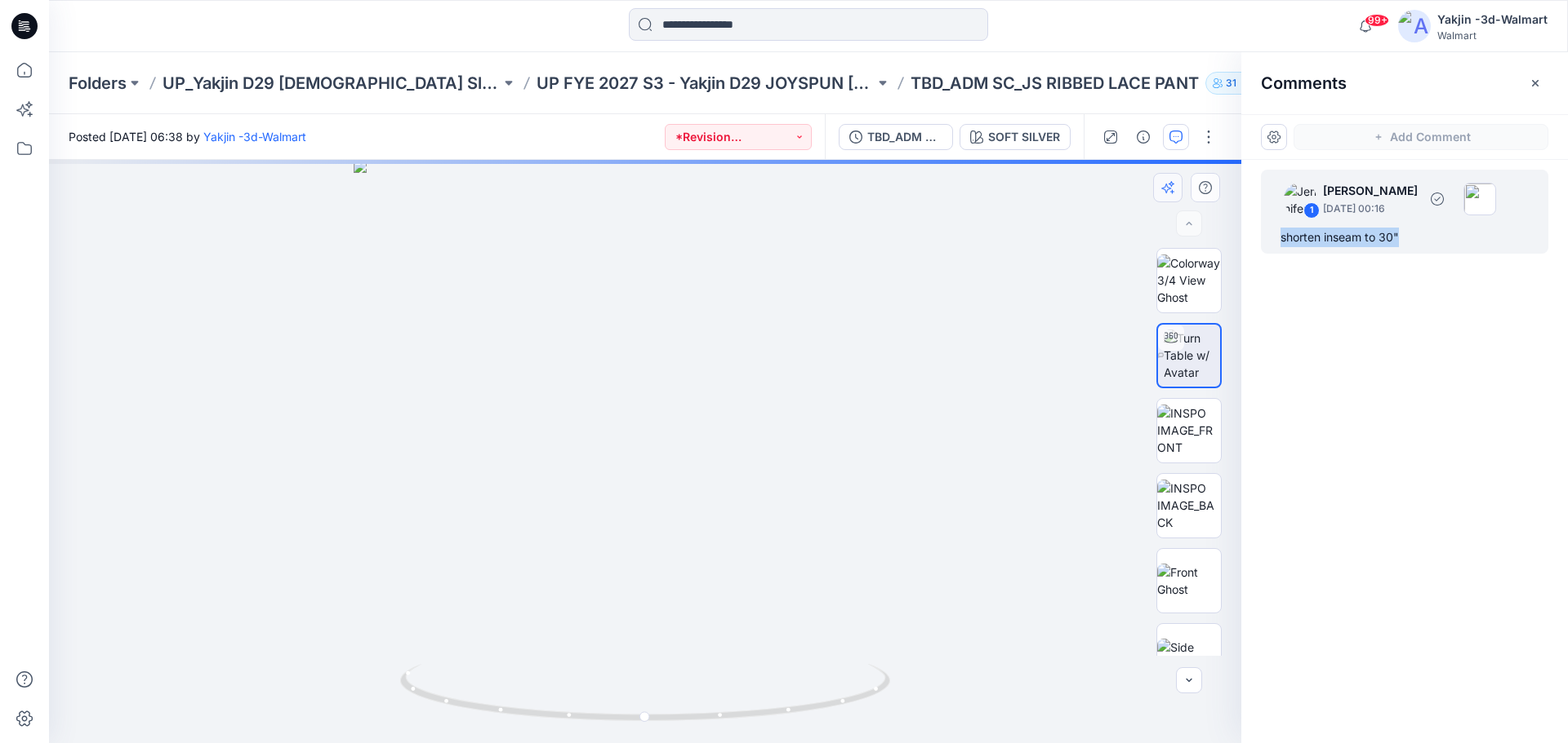
copy div "shorten inseam to 30""
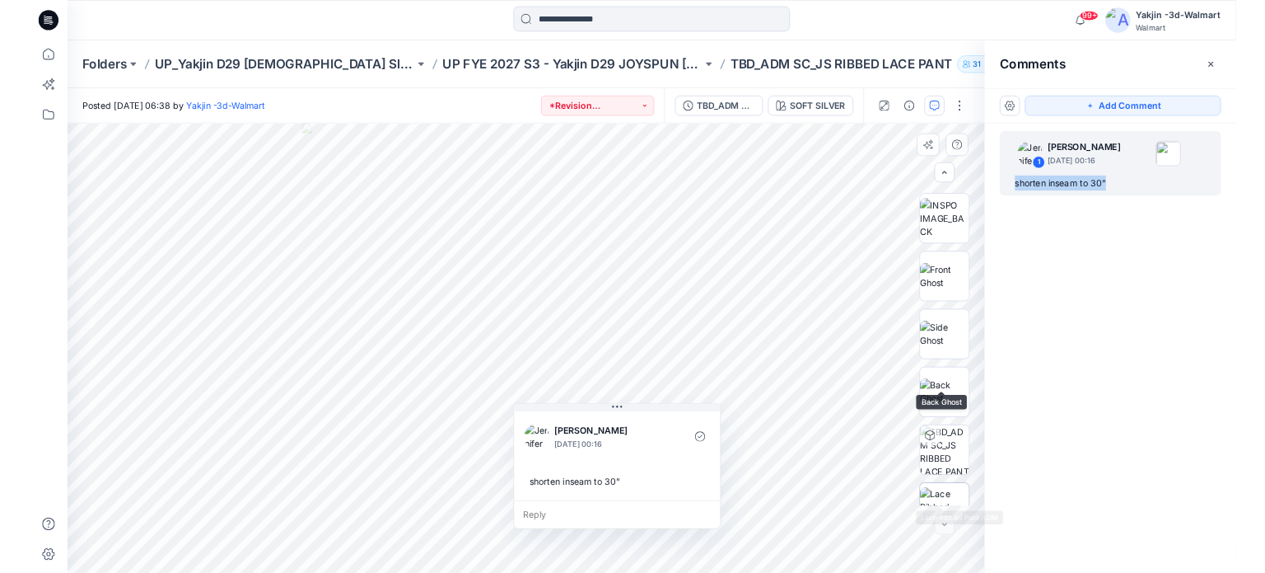
scroll to position [260, 0]
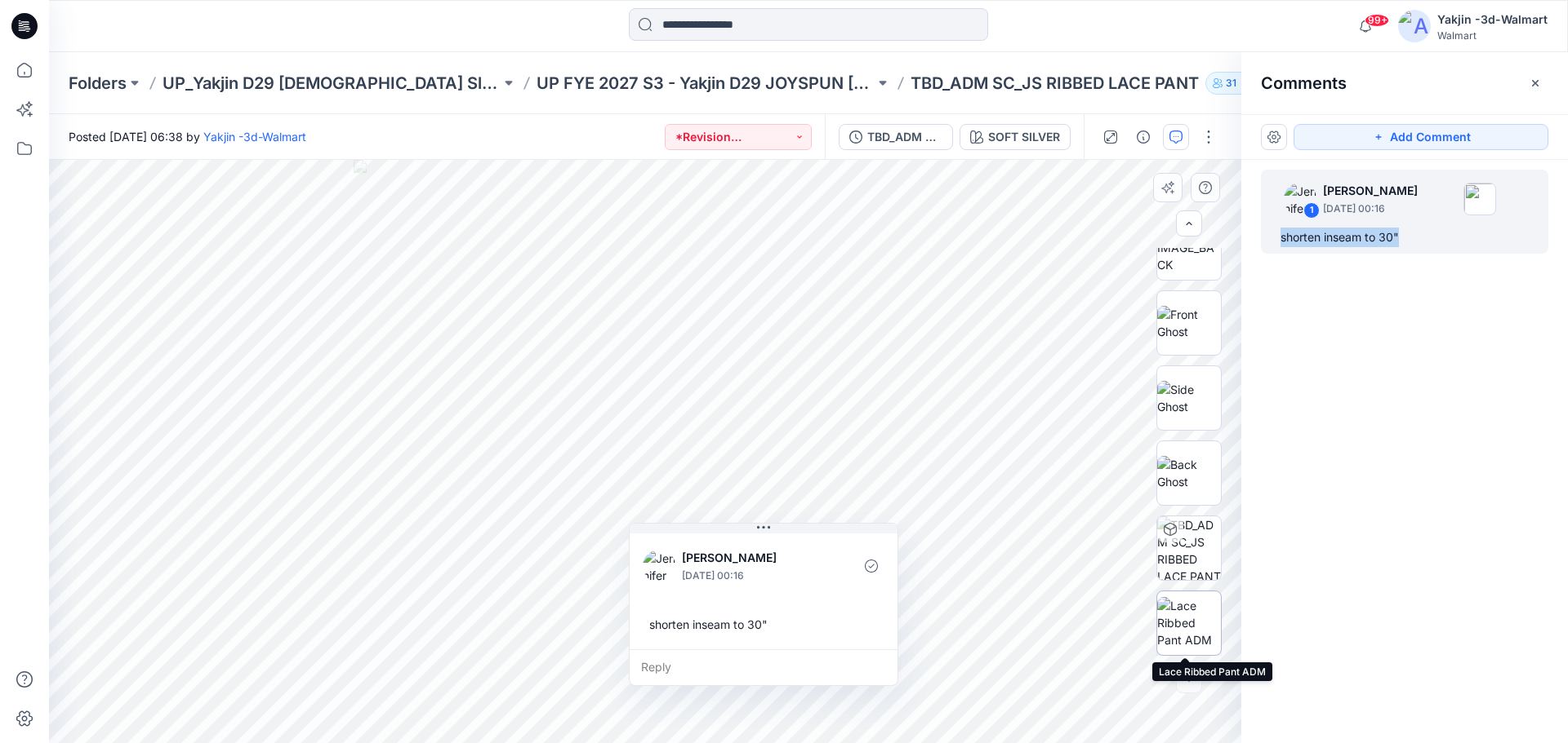
click at [1189, 620] on img at bounding box center [1188, 623] width 63 height 52
